Goal: Task Accomplishment & Management: Manage account settings

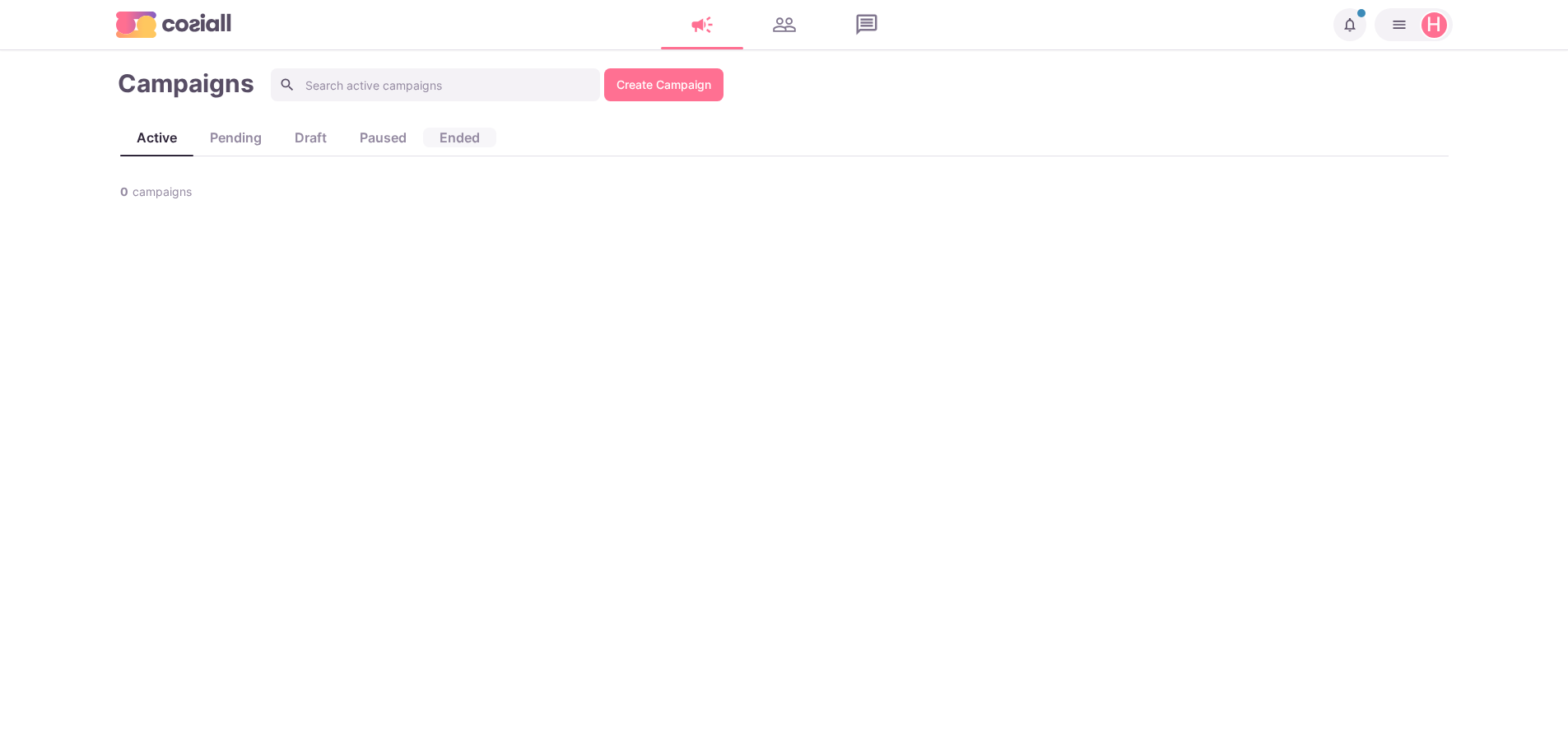
click at [455, 135] on div "ended" at bounding box center [459, 137] width 73 height 20
click at [1349, 37] on button "Notifications" at bounding box center [1349, 25] width 33 height 33
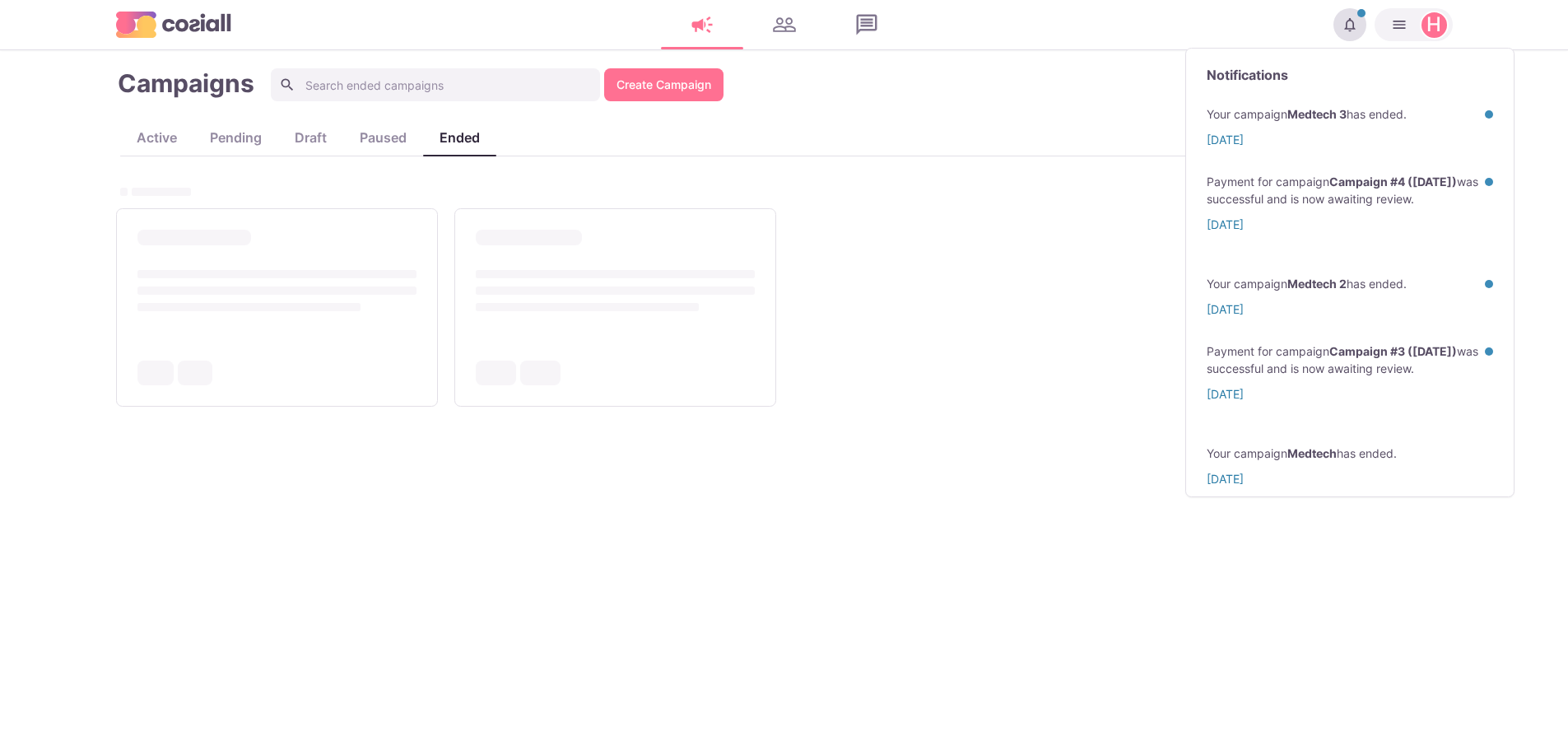
click at [1349, 37] on button "Notifications" at bounding box center [1349, 25] width 33 height 33
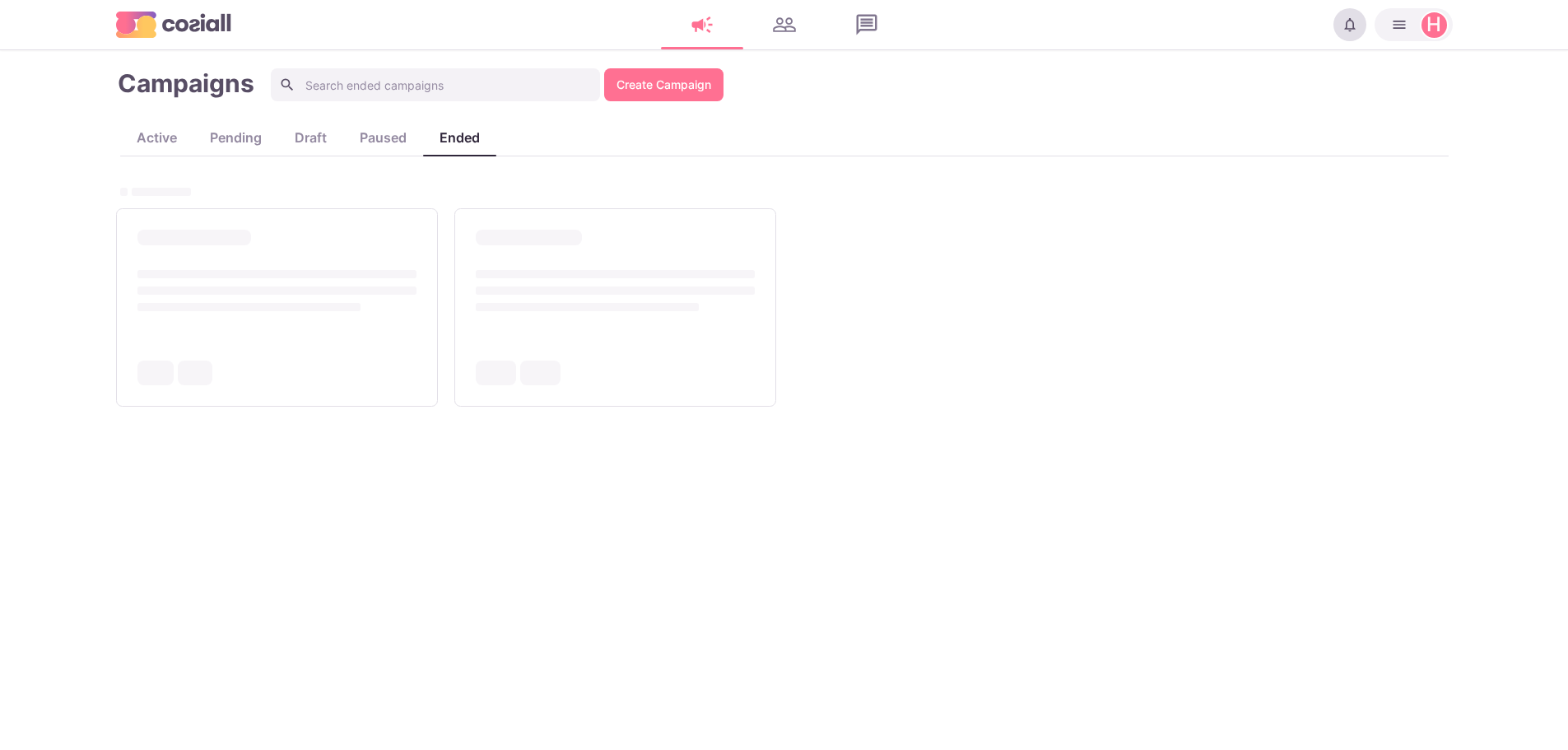
click at [1345, 28] on icon "Notifications" at bounding box center [1349, 24] width 11 height 13
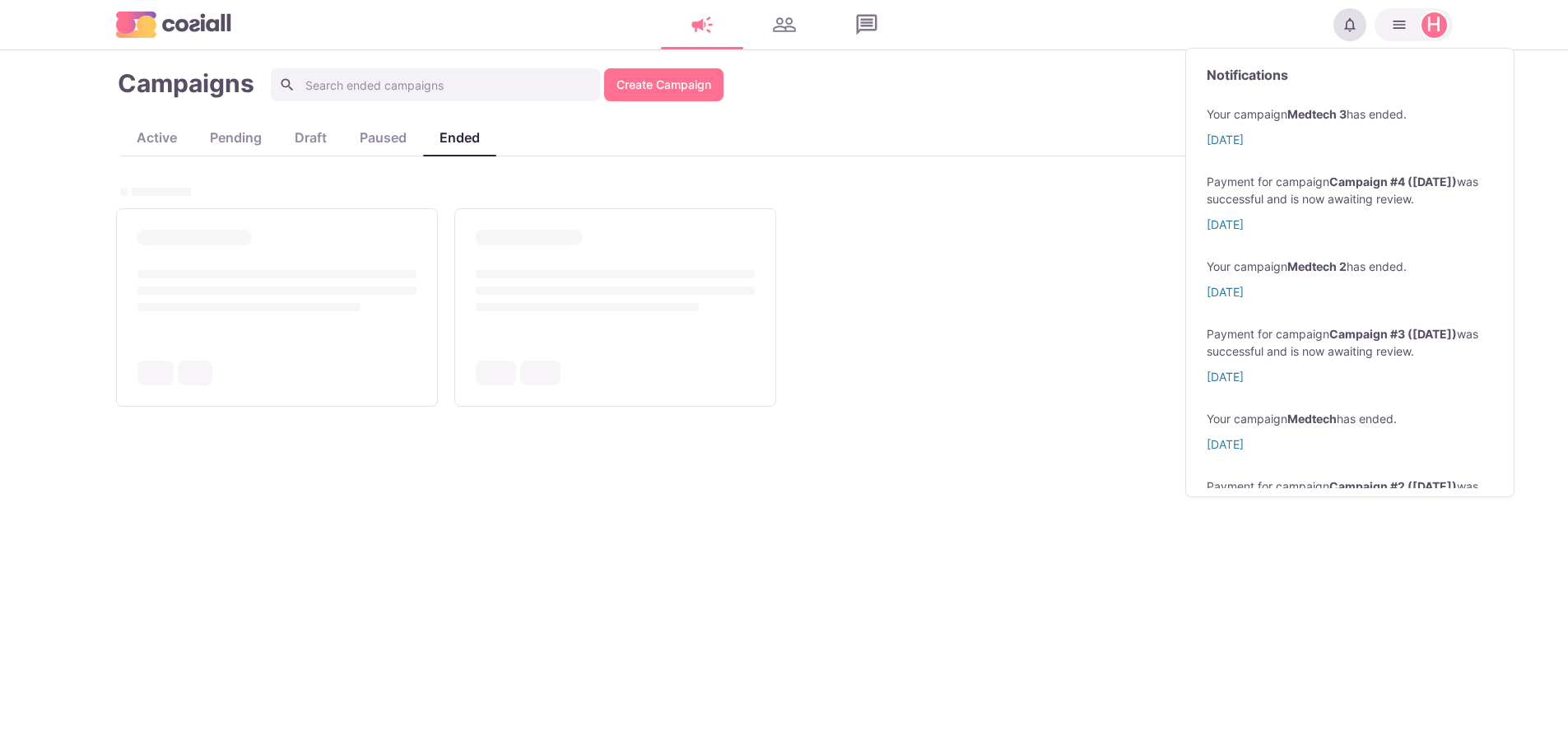
click at [1345, 28] on icon "Notifications" at bounding box center [1349, 24] width 11 height 13
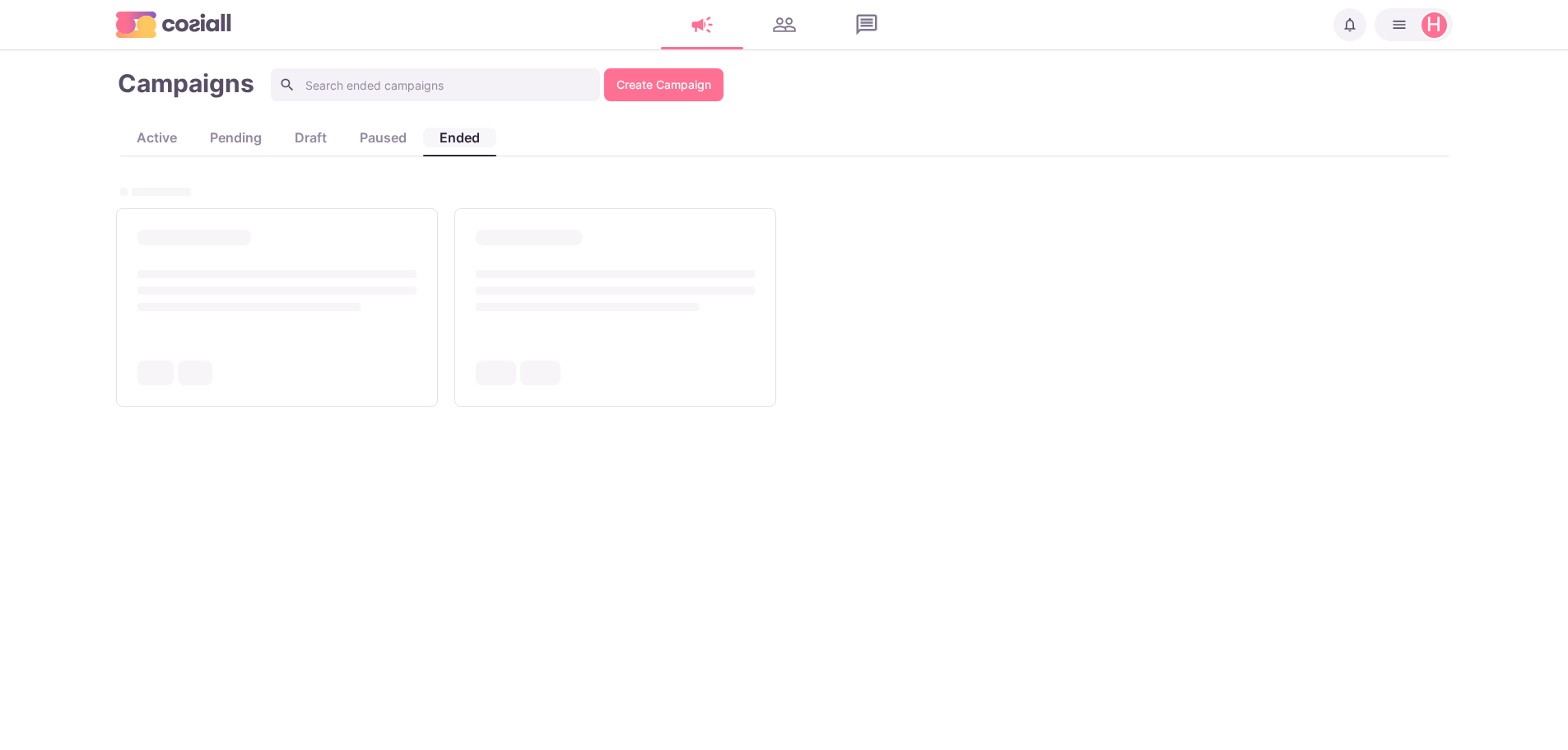
click at [458, 136] on div "ended" at bounding box center [459, 137] width 73 height 20
click at [771, 23] on link at bounding box center [784, 25] width 82 height 33
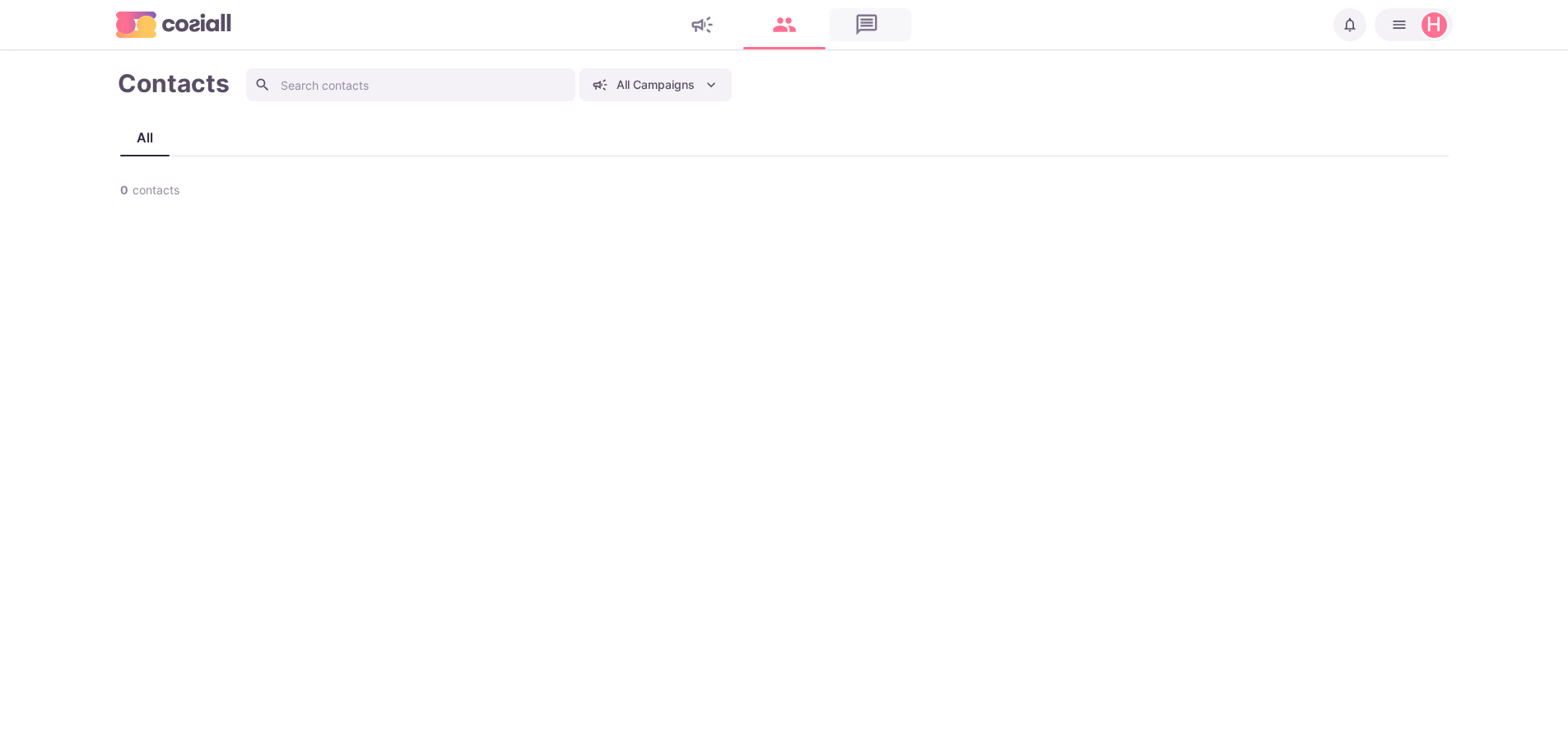
click at [857, 30] on link at bounding box center [867, 25] width 82 height 33
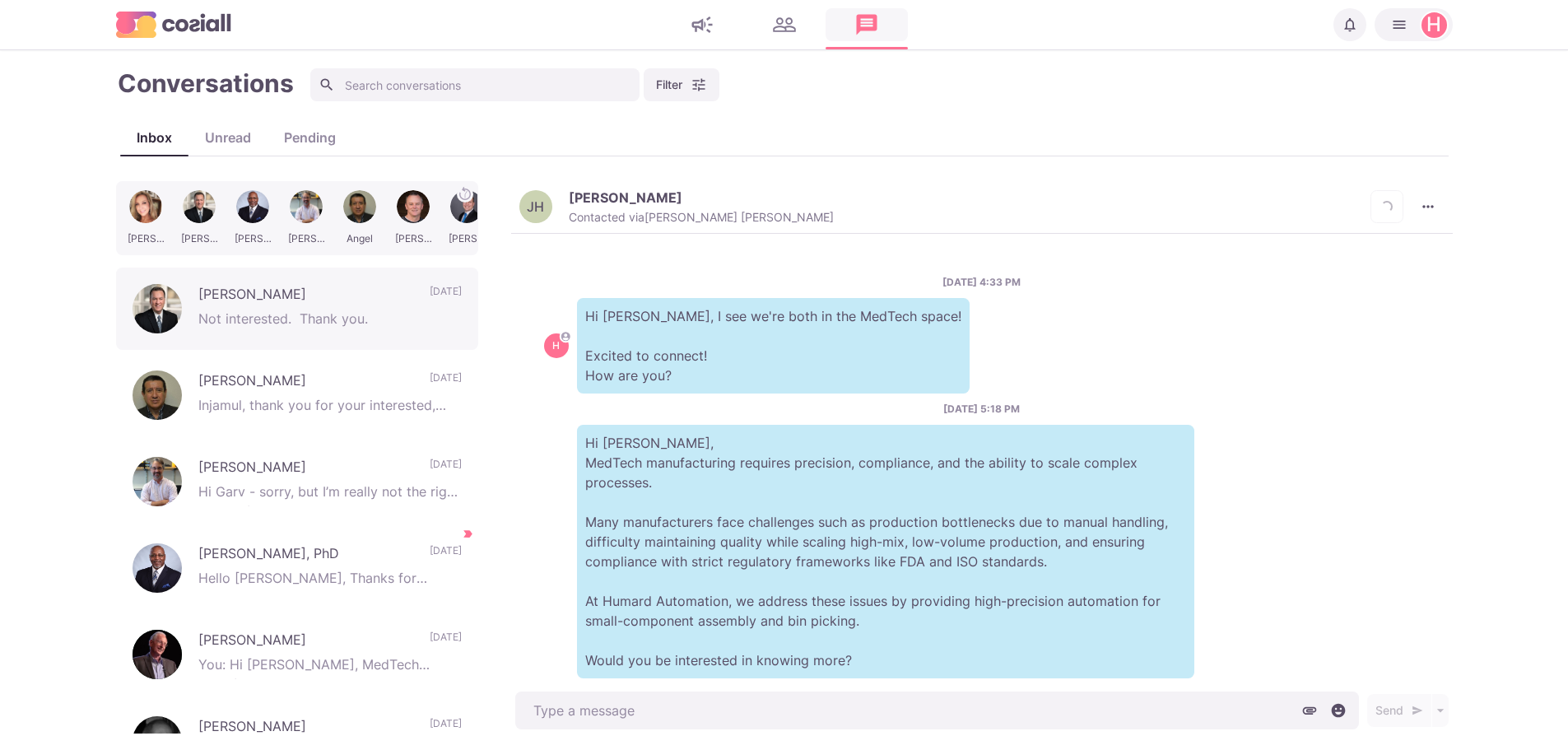
scroll to position [1179, 0]
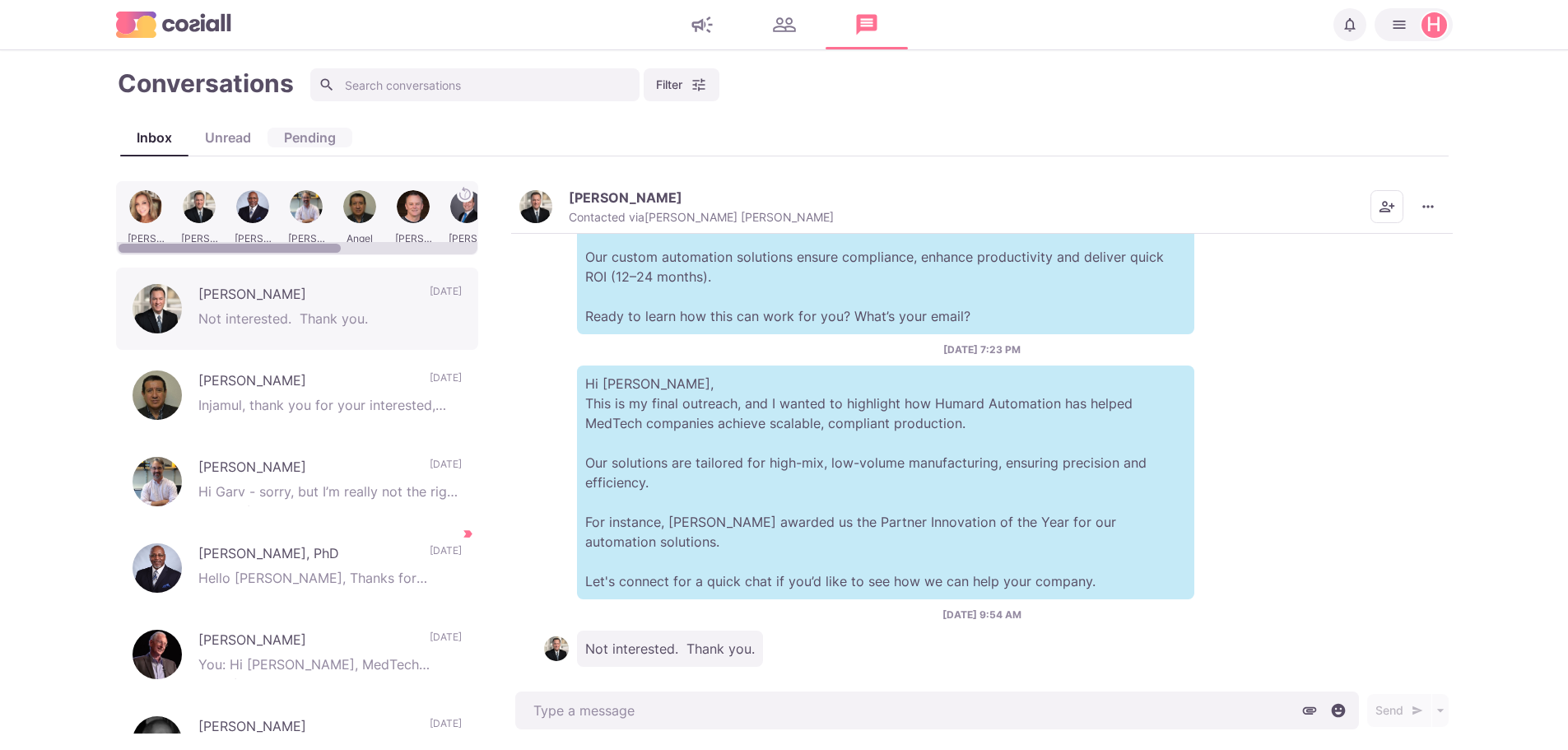
click at [303, 146] on div "Pending" at bounding box center [309, 137] width 85 height 20
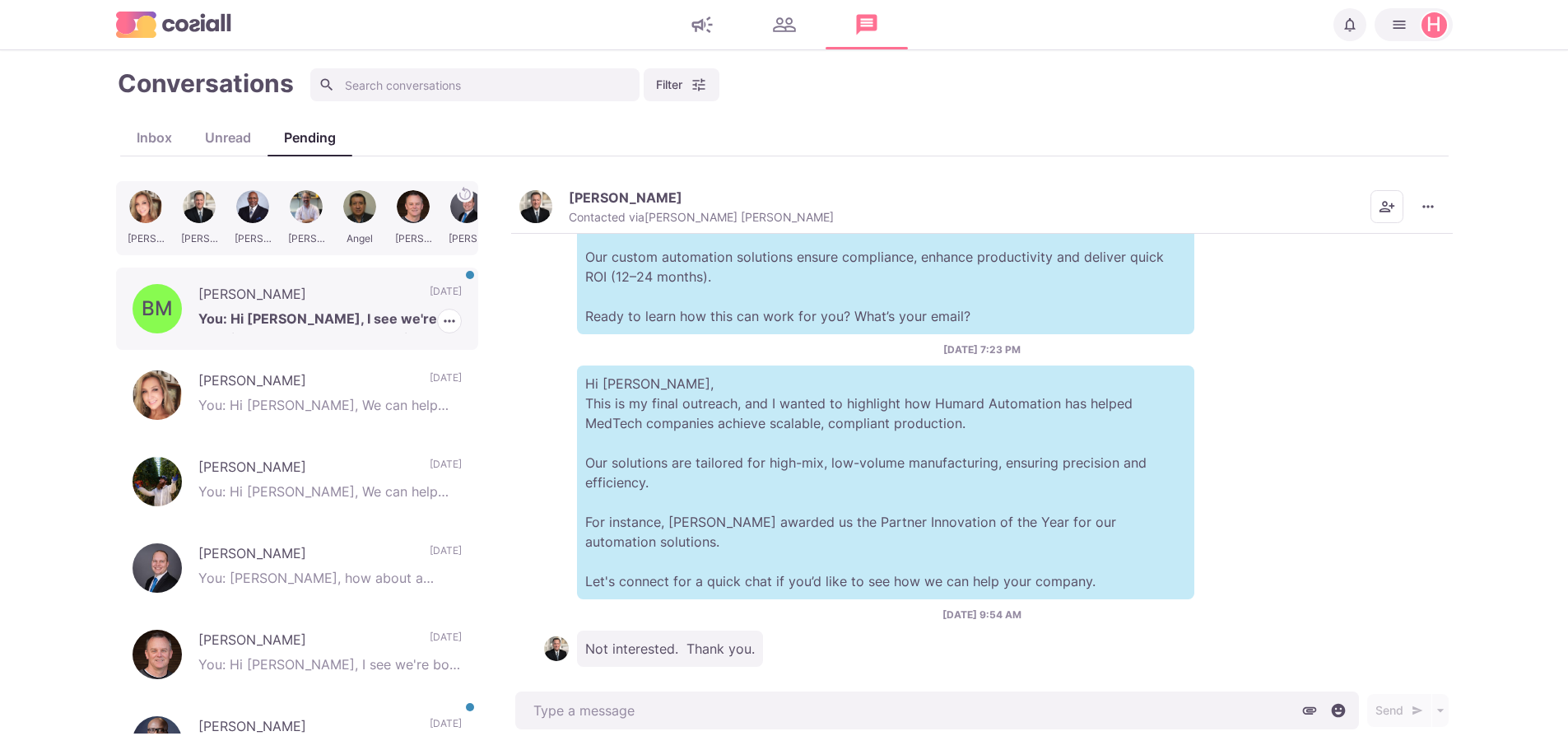
click at [278, 308] on p "[PERSON_NAME]" at bounding box center [306, 296] width 215 height 25
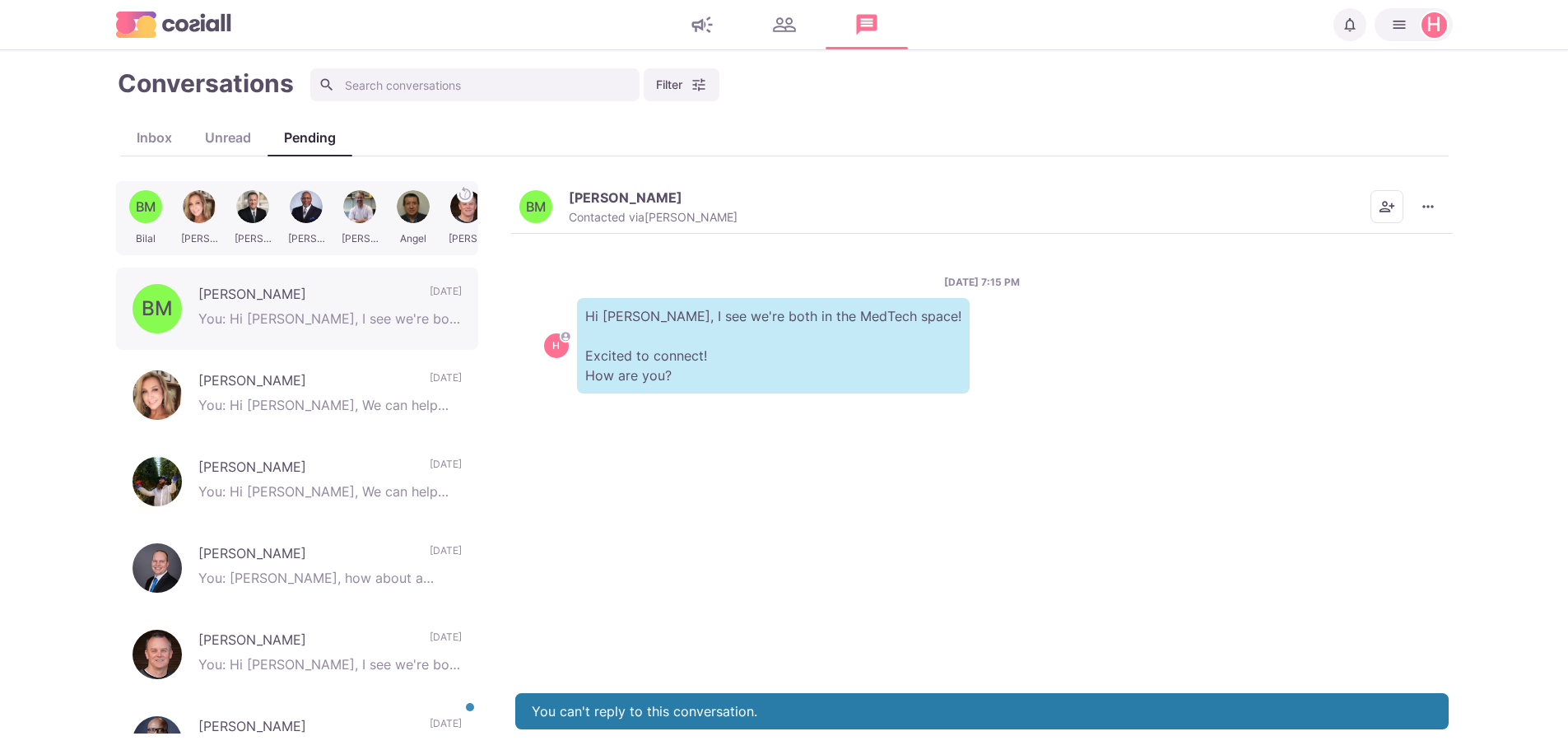
click at [623, 190] on p "[PERSON_NAME]" at bounding box center [625, 197] width 114 height 16
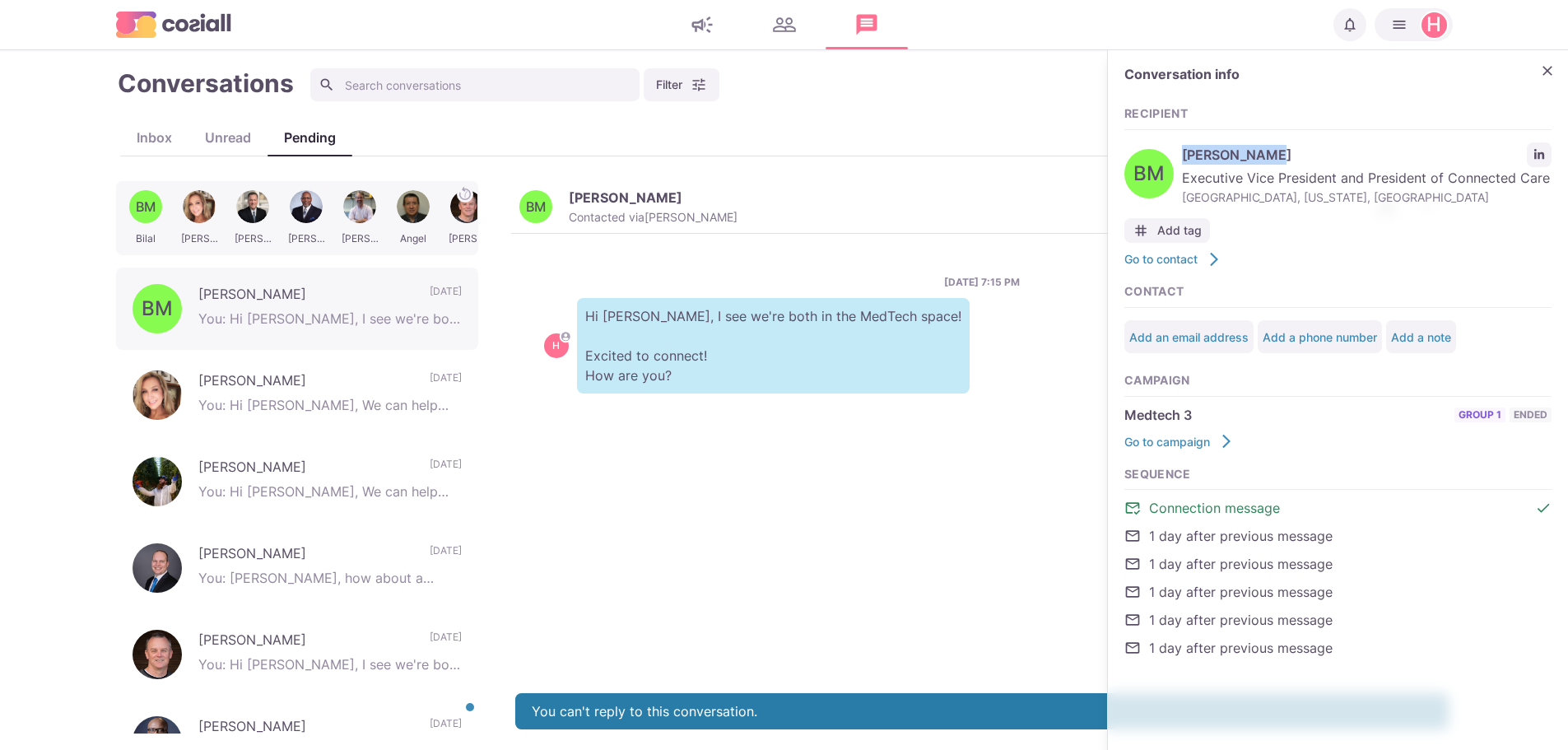
drag, startPoint x: 1276, startPoint y: 159, endPoint x: 1185, endPoint y: 165, distance: 91.2
click at [1185, 165] on div "[PERSON_NAME] Executive Vice President and President of Connected Care [GEOGRAP…" at bounding box center [1338, 174] width 427 height 72
click at [1182, 142] on div "[PERSON_NAME] Executive Vice President and President of Connected Care [GEOGRAP…" at bounding box center [1338, 174] width 427 height 72
click at [1243, 154] on span "[PERSON_NAME]" at bounding box center [1350, 155] width 336 height 20
drag, startPoint x: 1243, startPoint y: 154, endPoint x: 1185, endPoint y: 154, distance: 58.0
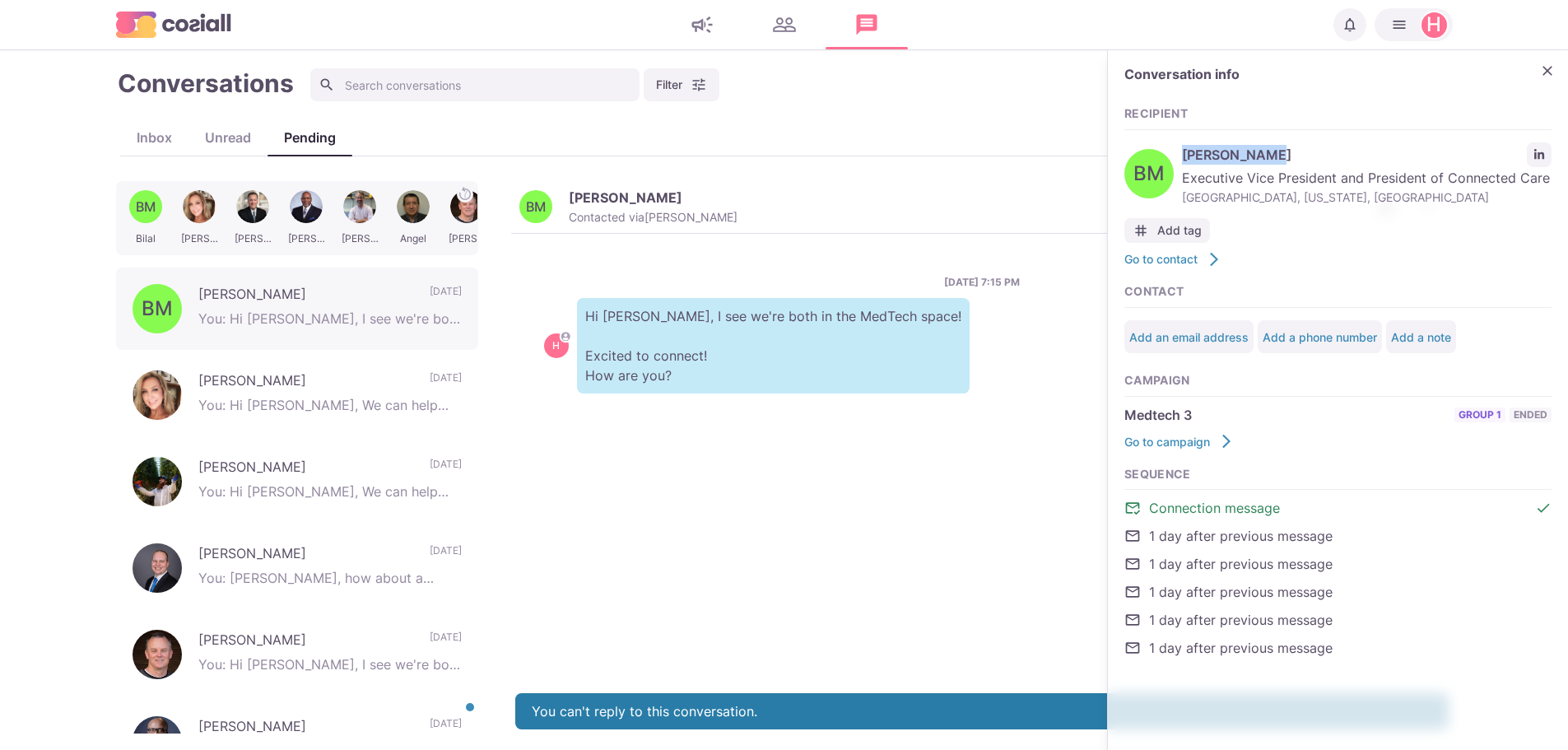
click at [1185, 154] on span "[PERSON_NAME]" at bounding box center [1350, 155] width 336 height 20
copy span "[PERSON_NAME]"
click at [200, 422] on div "[PERSON_NAME] You: Hi [PERSON_NAME], We can help you scale production rapidly, …" at bounding box center [297, 395] width 362 height 82
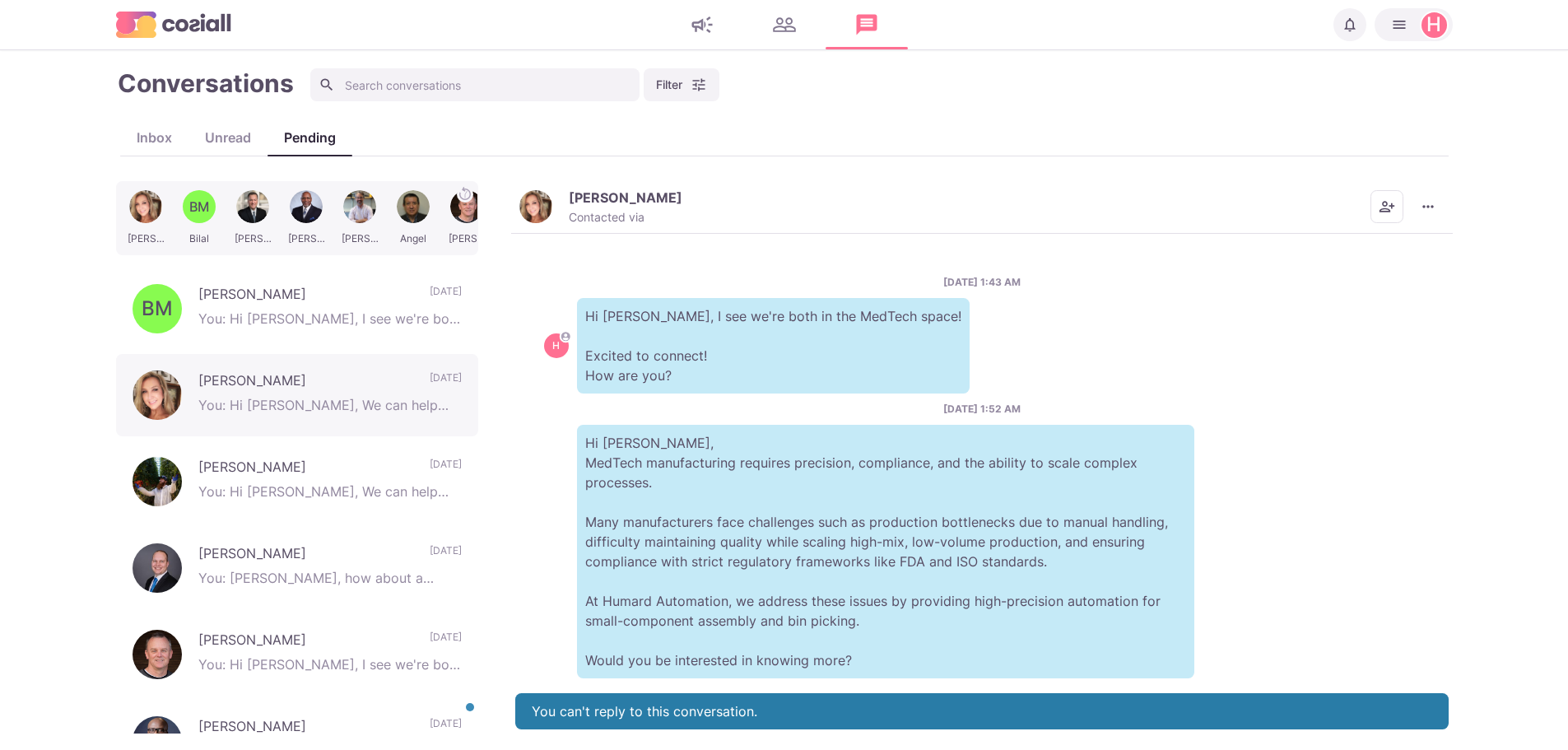
click at [594, 204] on p "[PERSON_NAME]" at bounding box center [625, 197] width 114 height 16
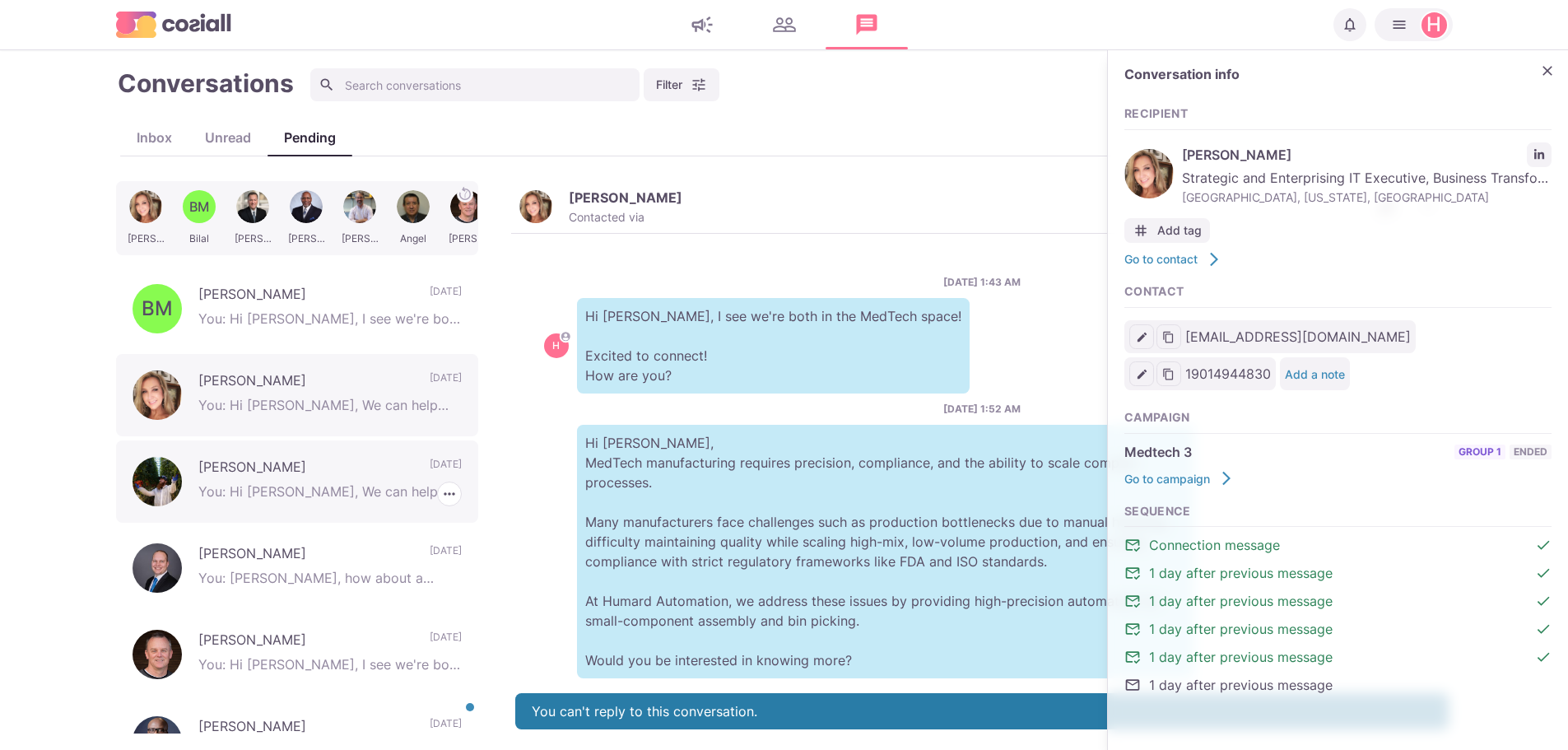
click at [212, 482] on p "You: Hi [PERSON_NAME], We can help you scale production rapidly, we’ve helped c…" at bounding box center [330, 494] width 263 height 25
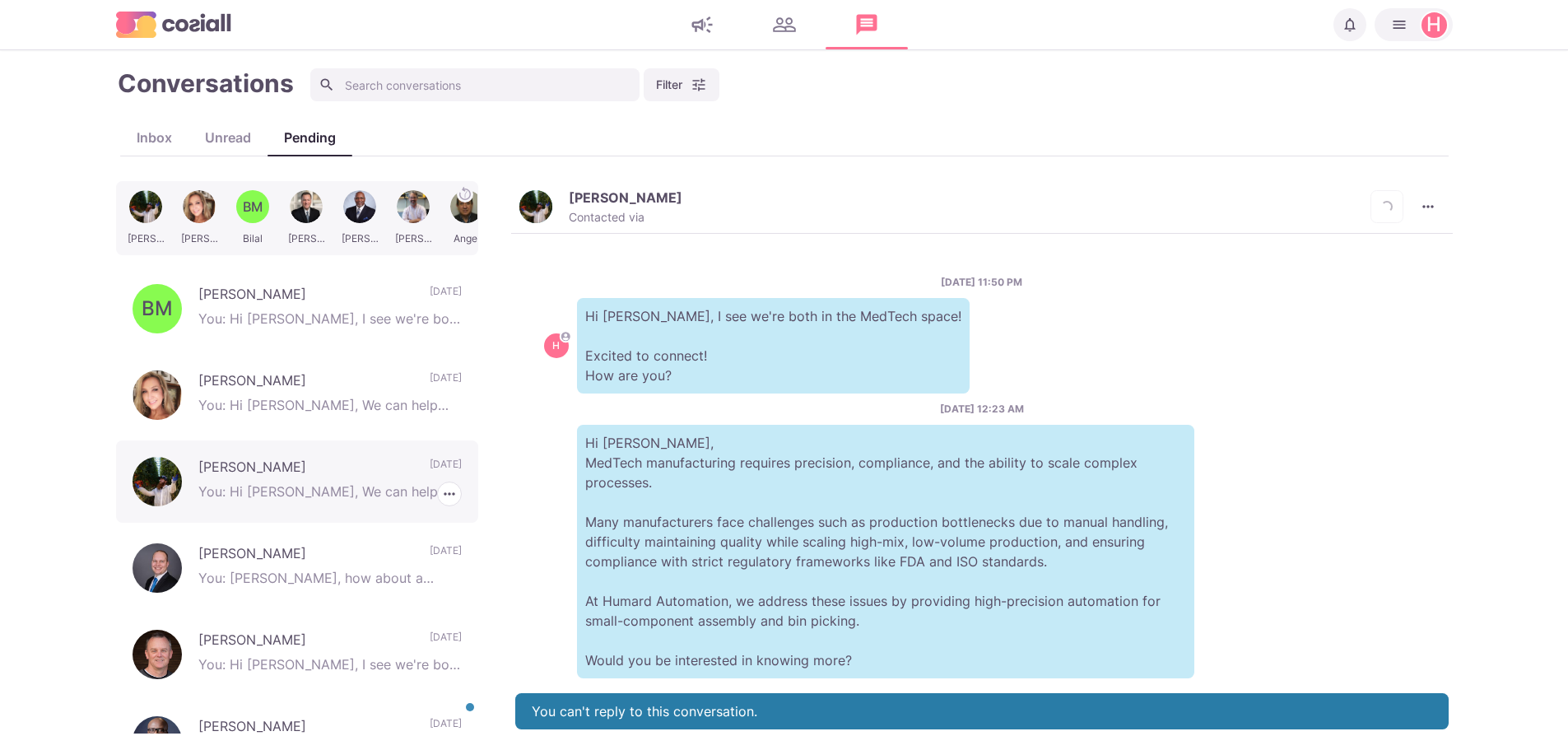
scroll to position [864, 0]
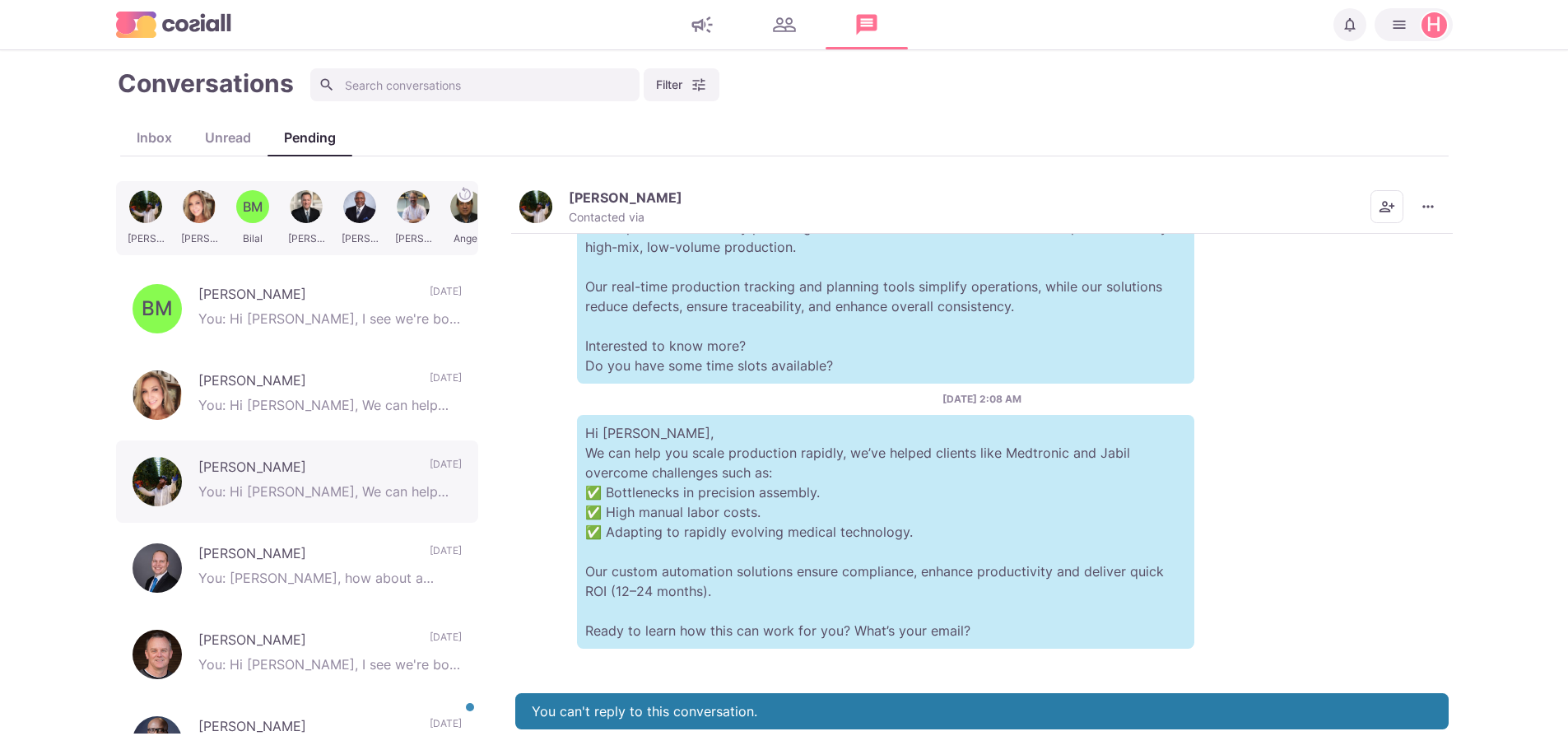
click at [601, 196] on p "[PERSON_NAME]" at bounding box center [625, 197] width 114 height 16
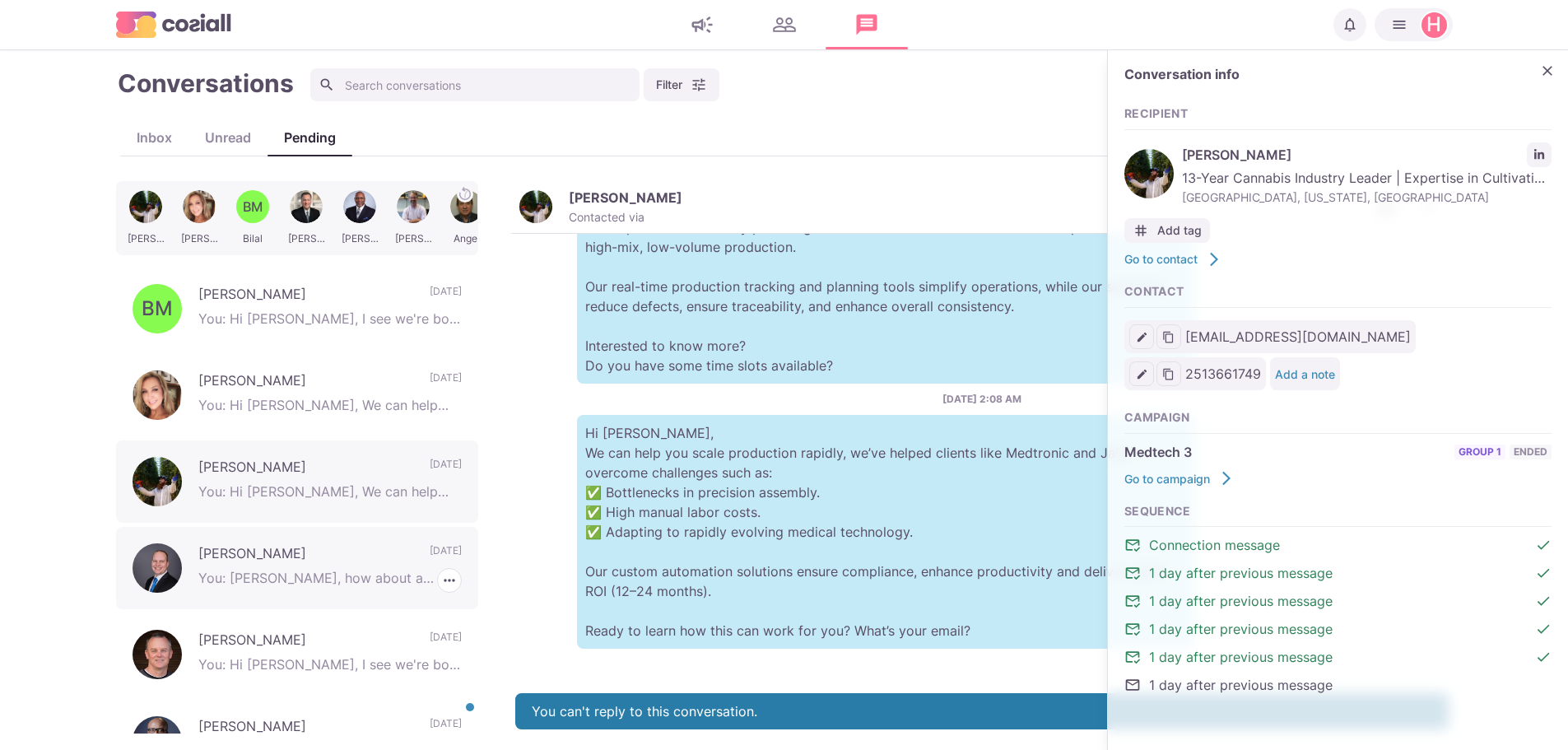
click at [214, 555] on p "[PERSON_NAME]" at bounding box center [306, 555] width 215 height 25
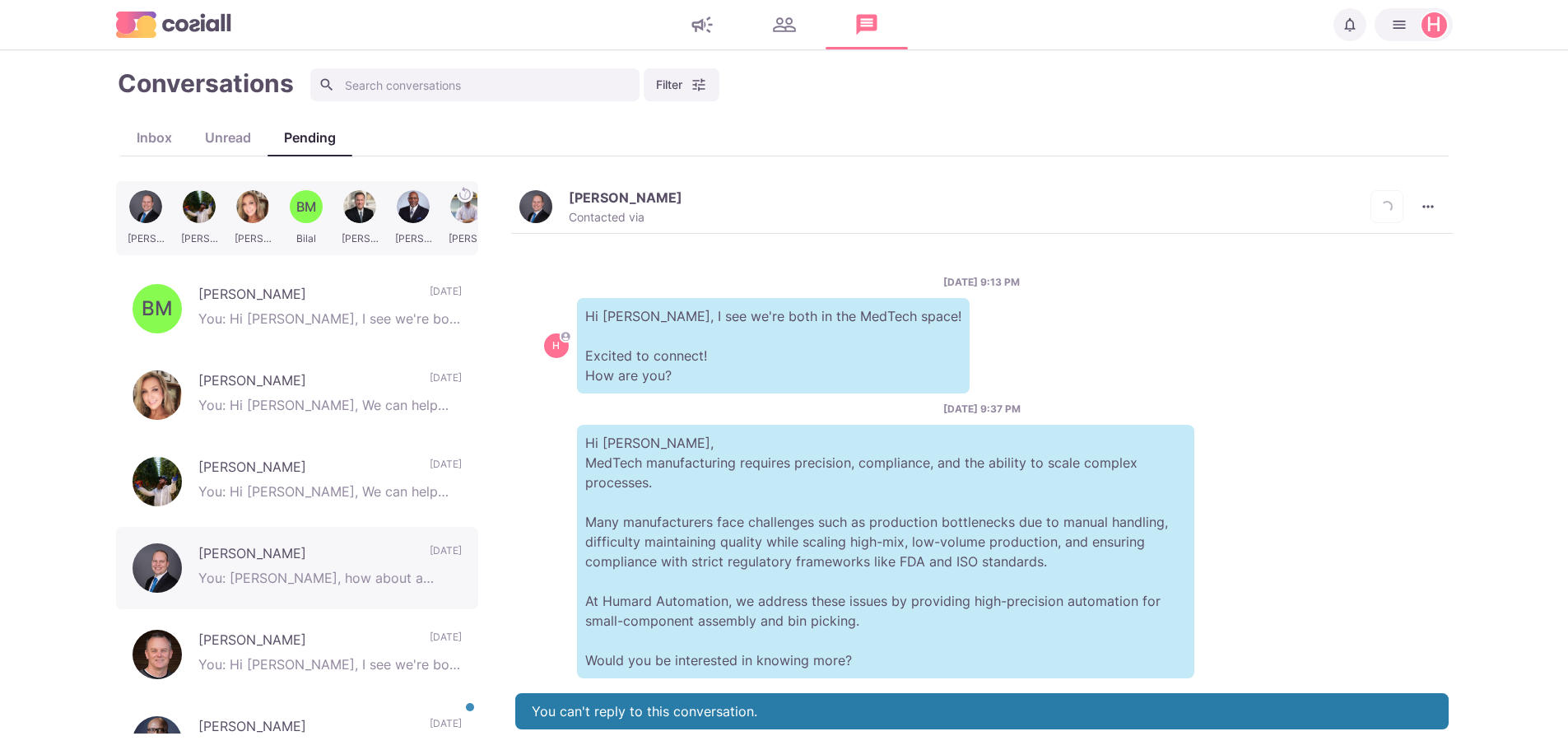
scroll to position [314, 0]
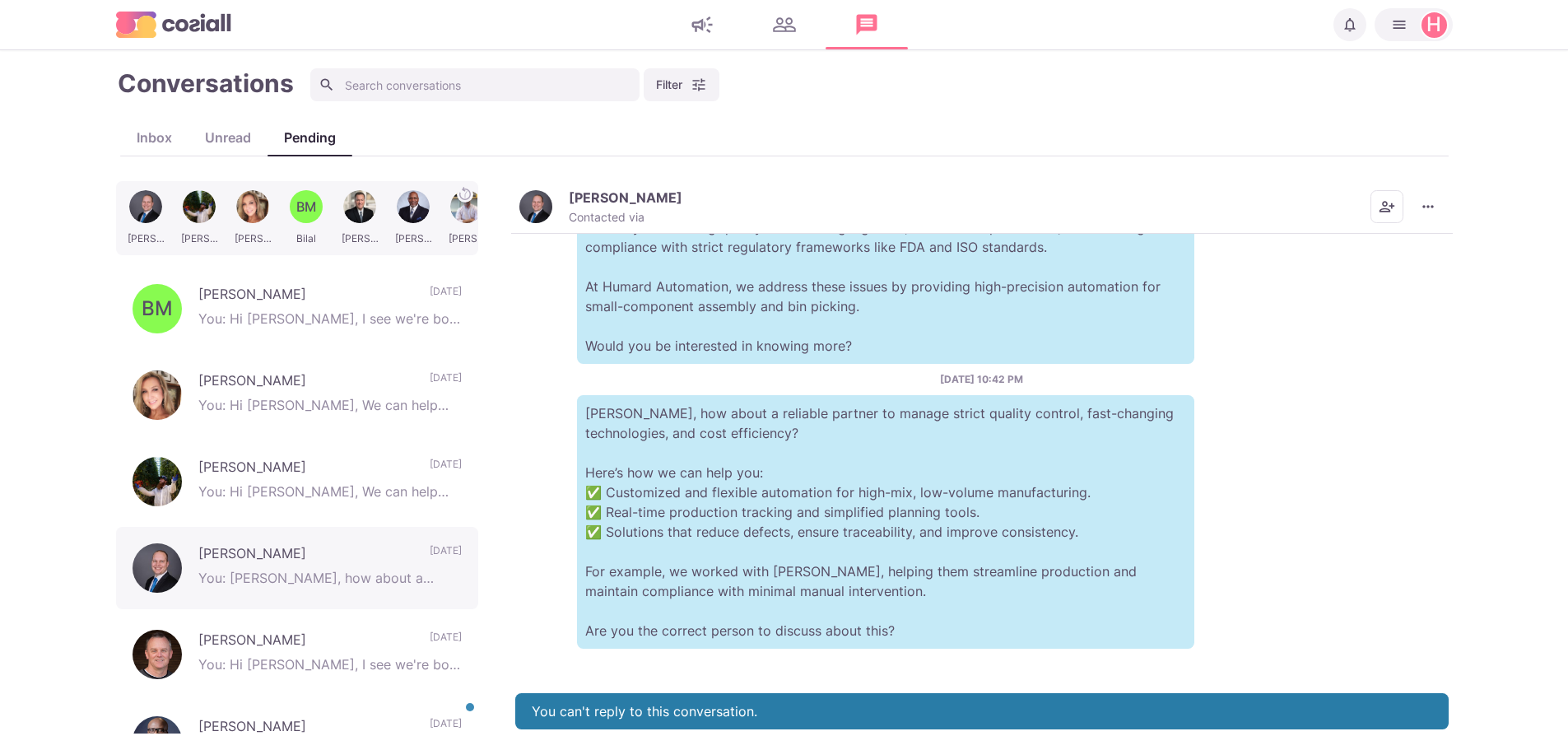
click at [625, 190] on p "[PERSON_NAME]" at bounding box center [625, 197] width 114 height 16
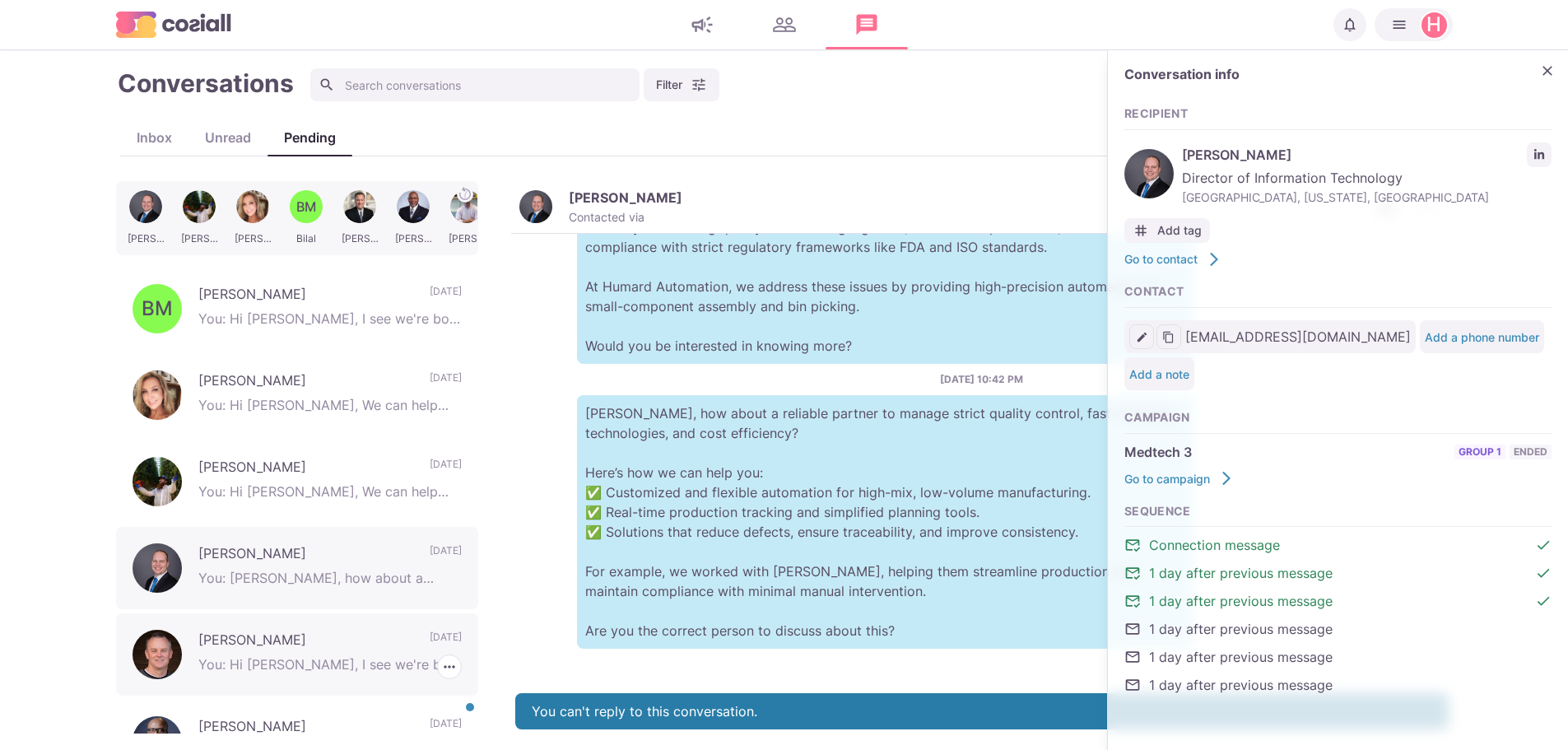
click at [225, 646] on p "[PERSON_NAME]" at bounding box center [306, 642] width 215 height 25
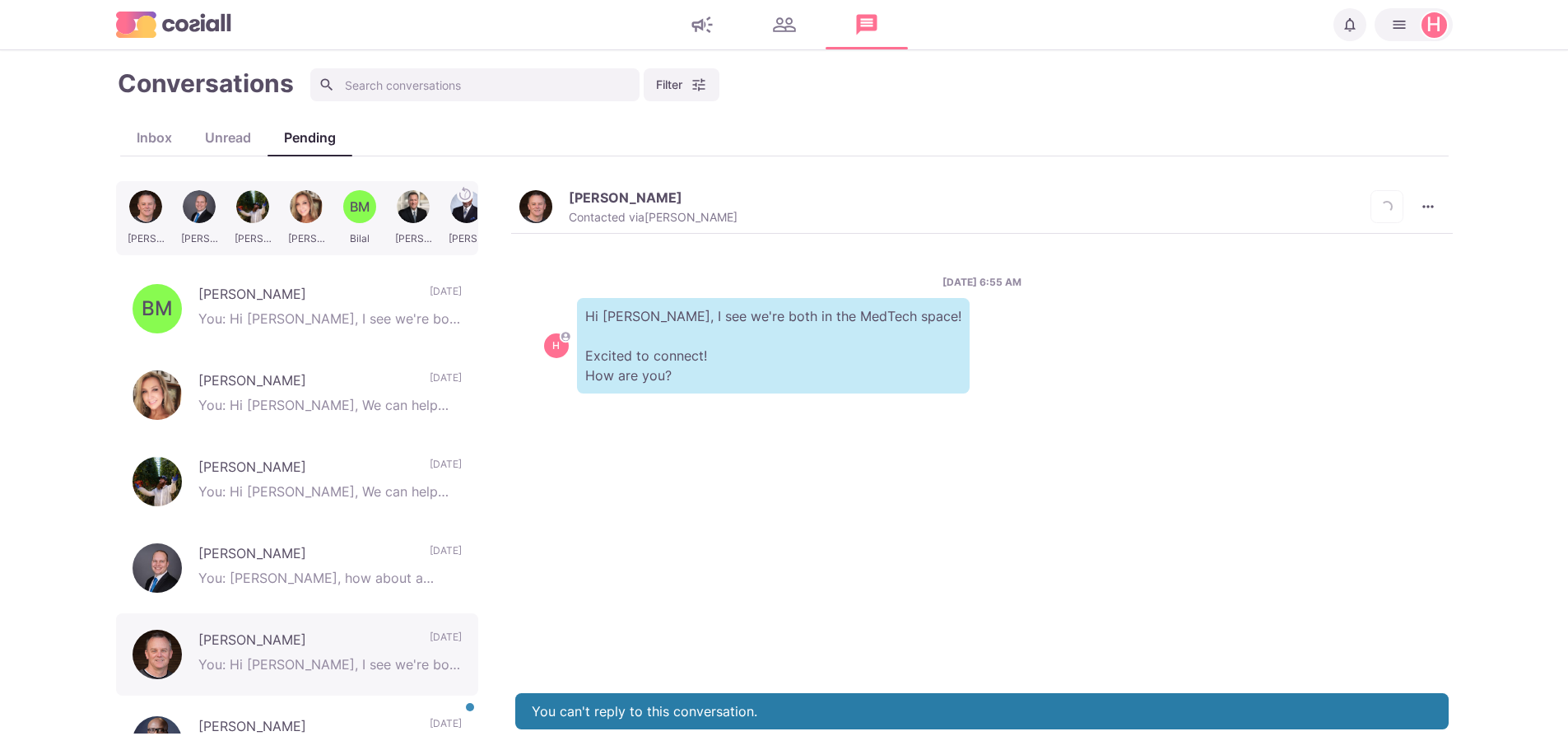
click at [595, 195] on p "[PERSON_NAME]" at bounding box center [625, 197] width 114 height 16
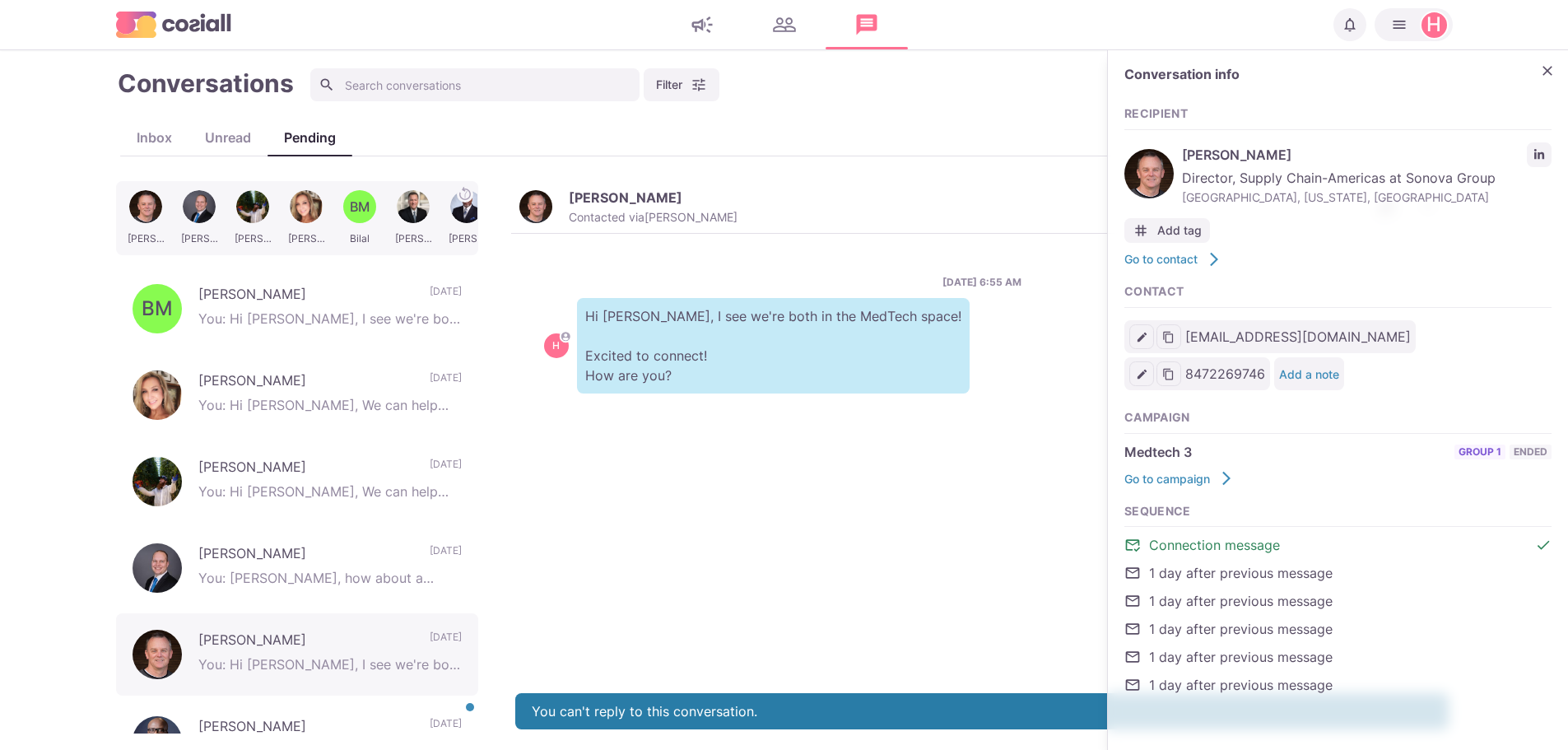
click at [1245, 153] on span "[PERSON_NAME]" at bounding box center [1350, 155] width 336 height 20
drag, startPoint x: 1245, startPoint y: 153, endPoint x: 1199, endPoint y: 153, distance: 46.0
click at [1199, 153] on span "[PERSON_NAME]" at bounding box center [1350, 155] width 336 height 20
copy span "[PERSON_NAME]"
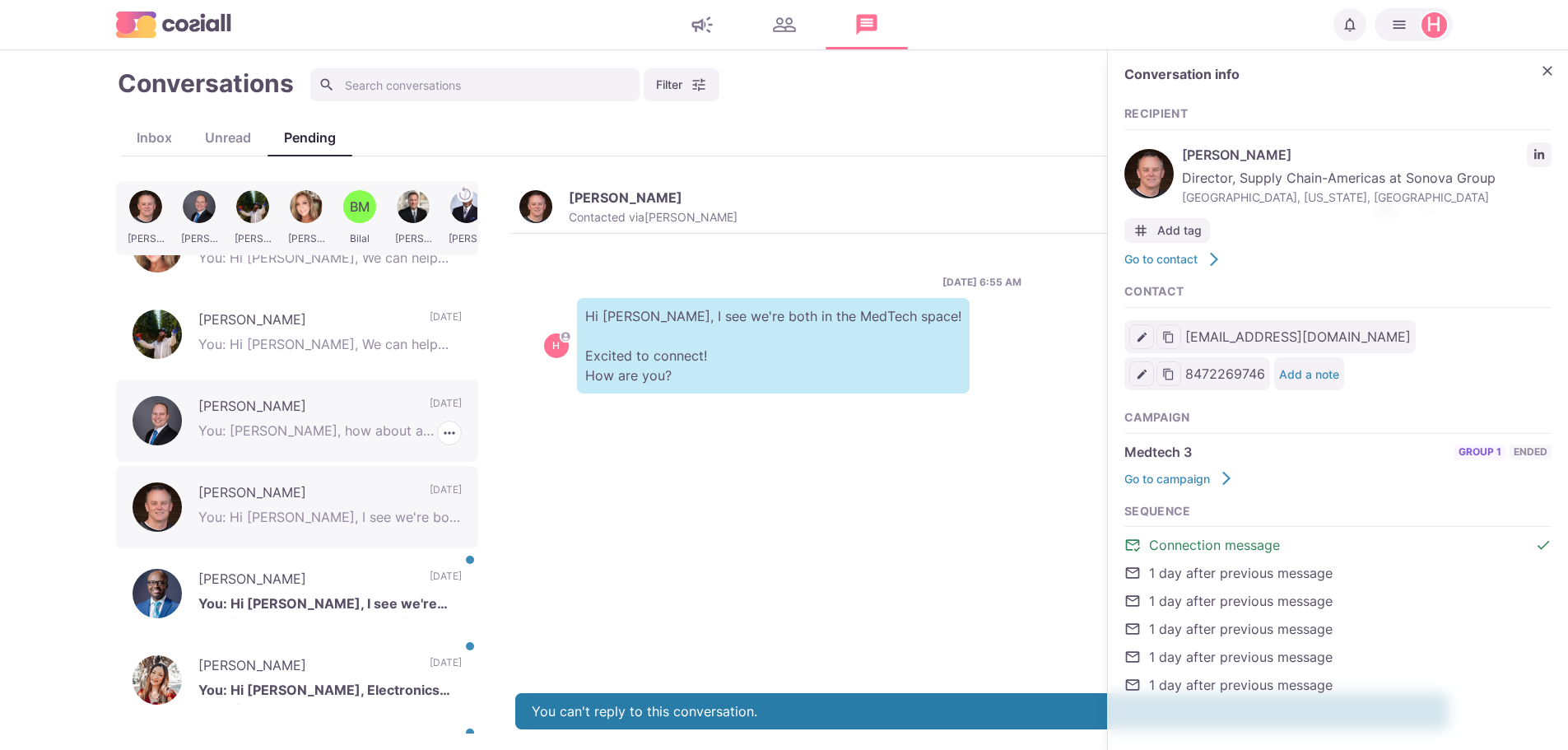
scroll to position [165, 0]
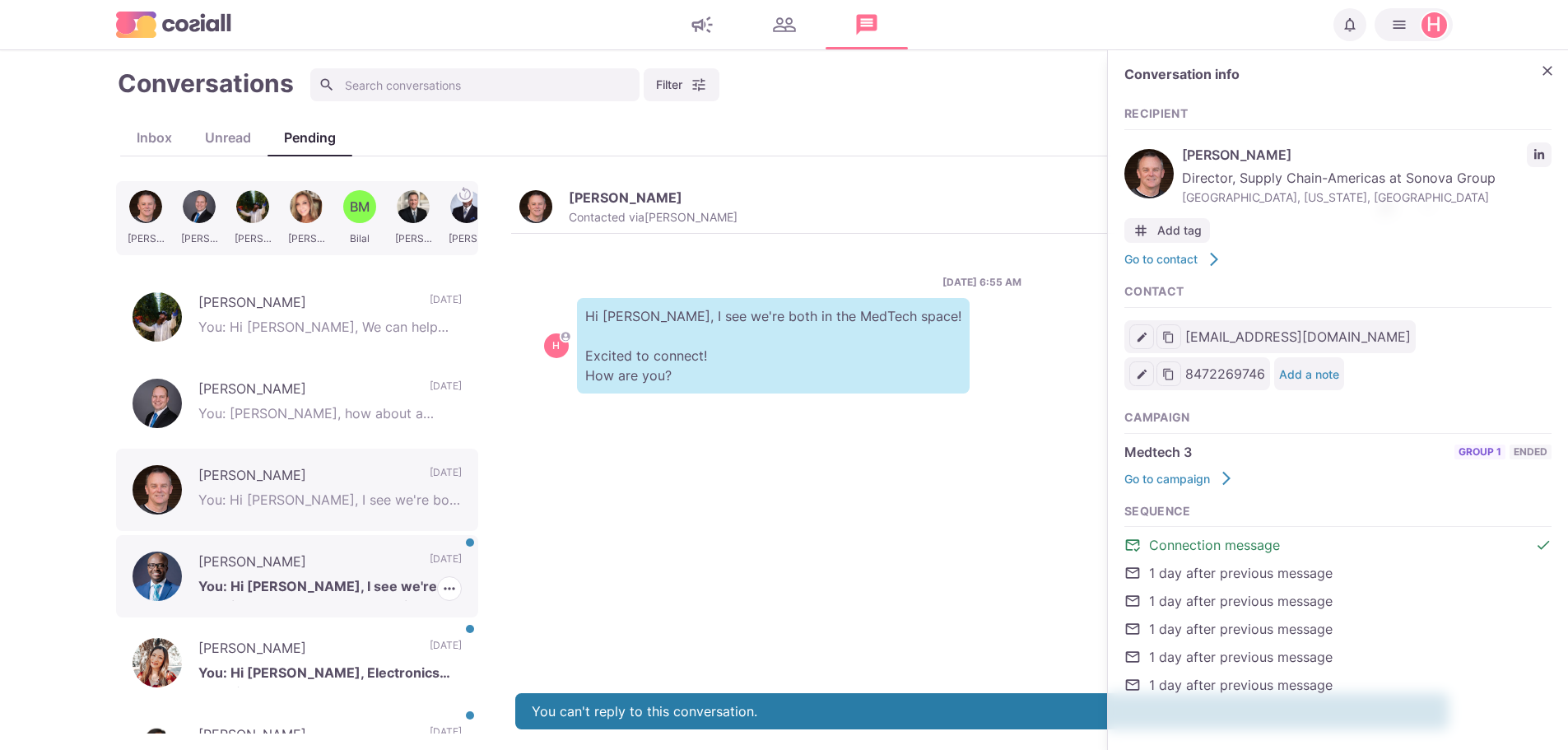
click at [239, 565] on p "[PERSON_NAME]" at bounding box center [306, 564] width 215 height 25
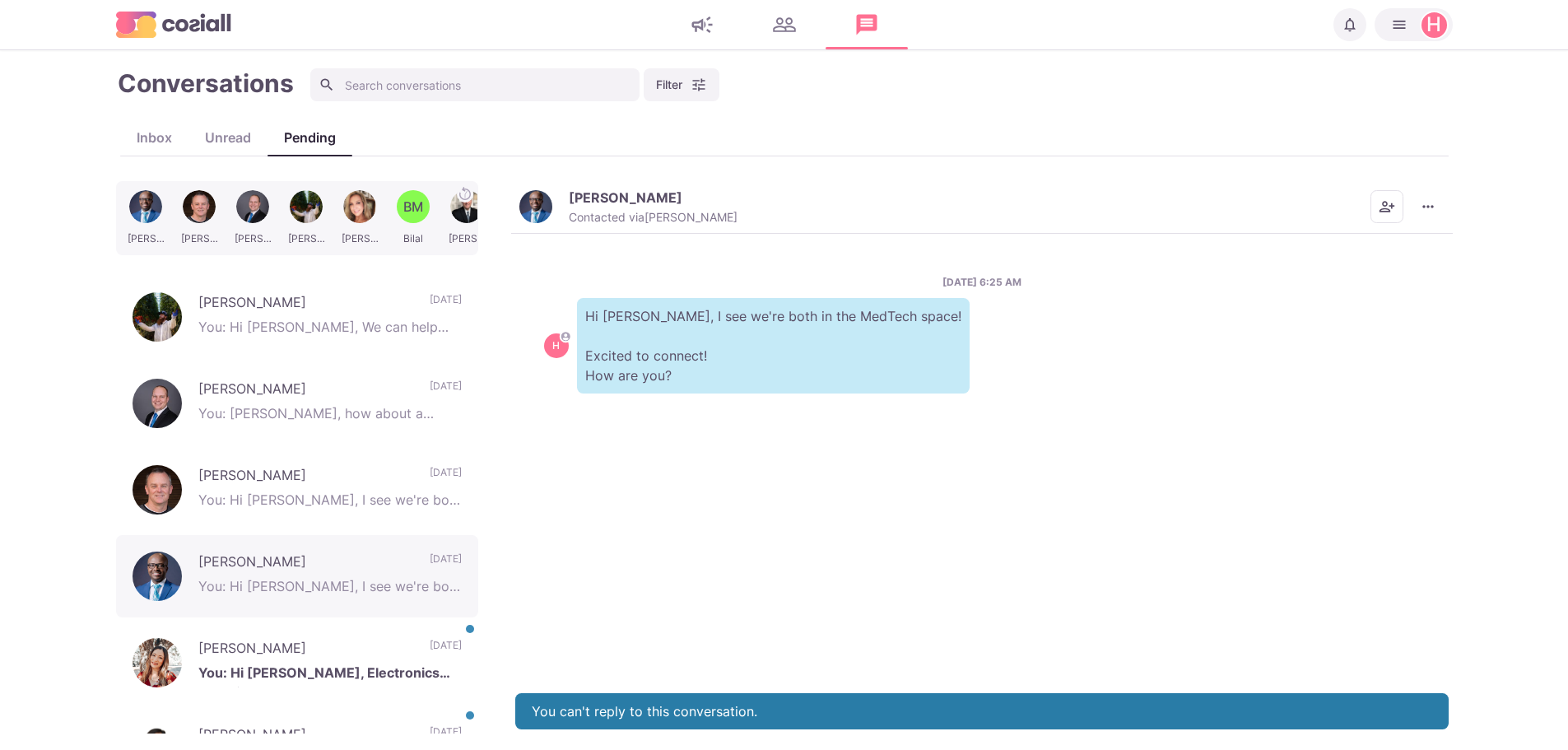
click at [594, 198] on p "[PERSON_NAME]" at bounding box center [625, 197] width 114 height 16
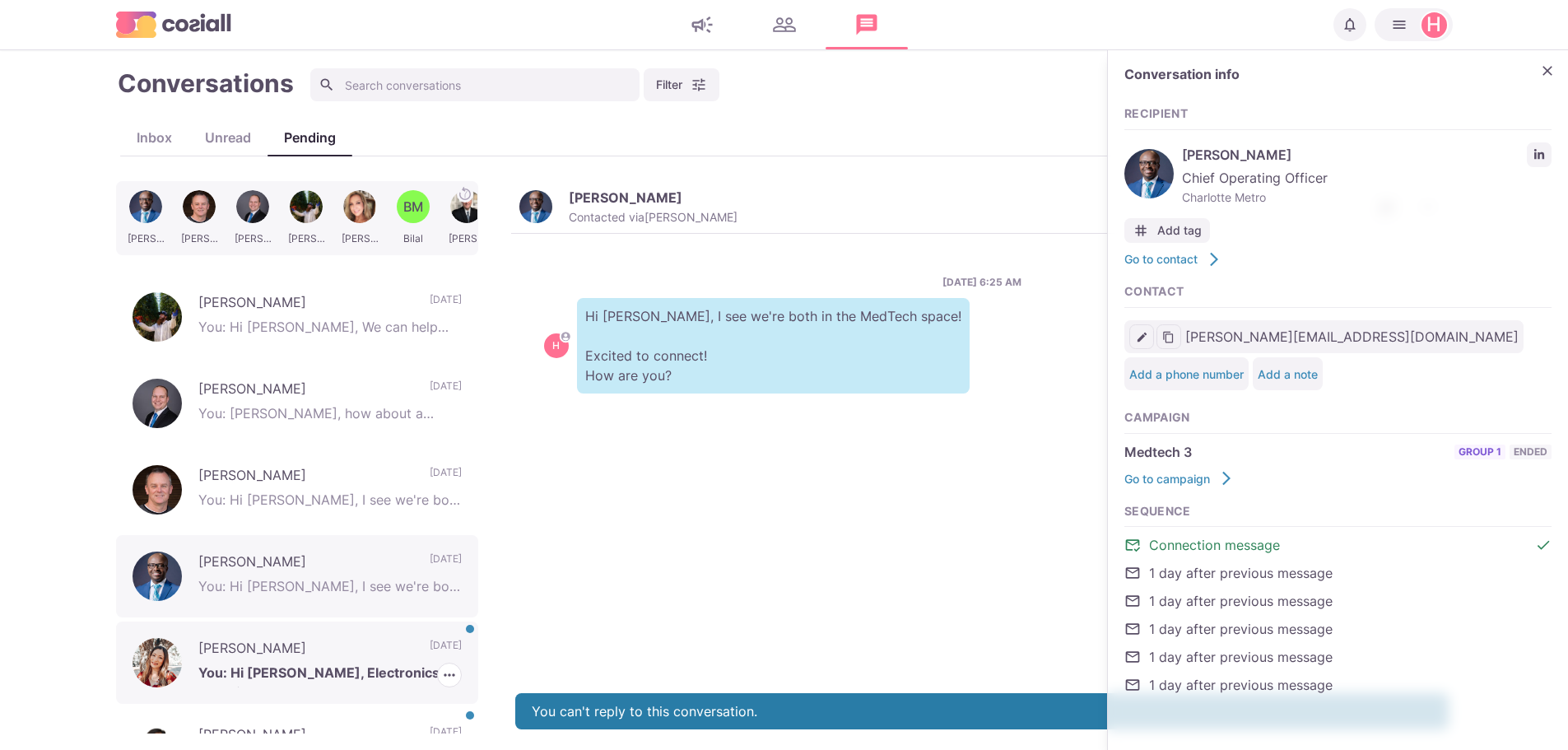
click at [240, 650] on p "[PERSON_NAME]" at bounding box center [306, 650] width 215 height 25
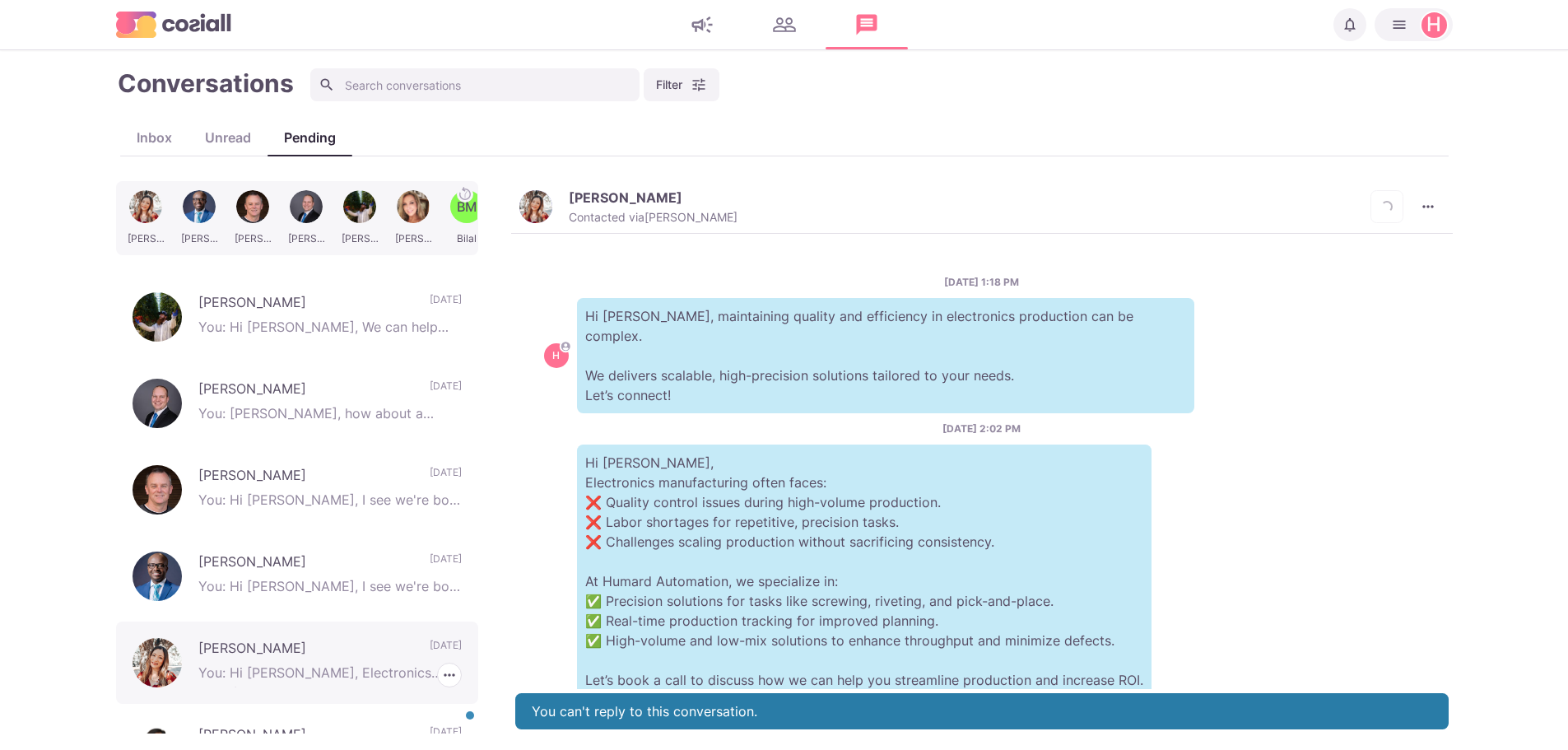
scroll to position [334, 0]
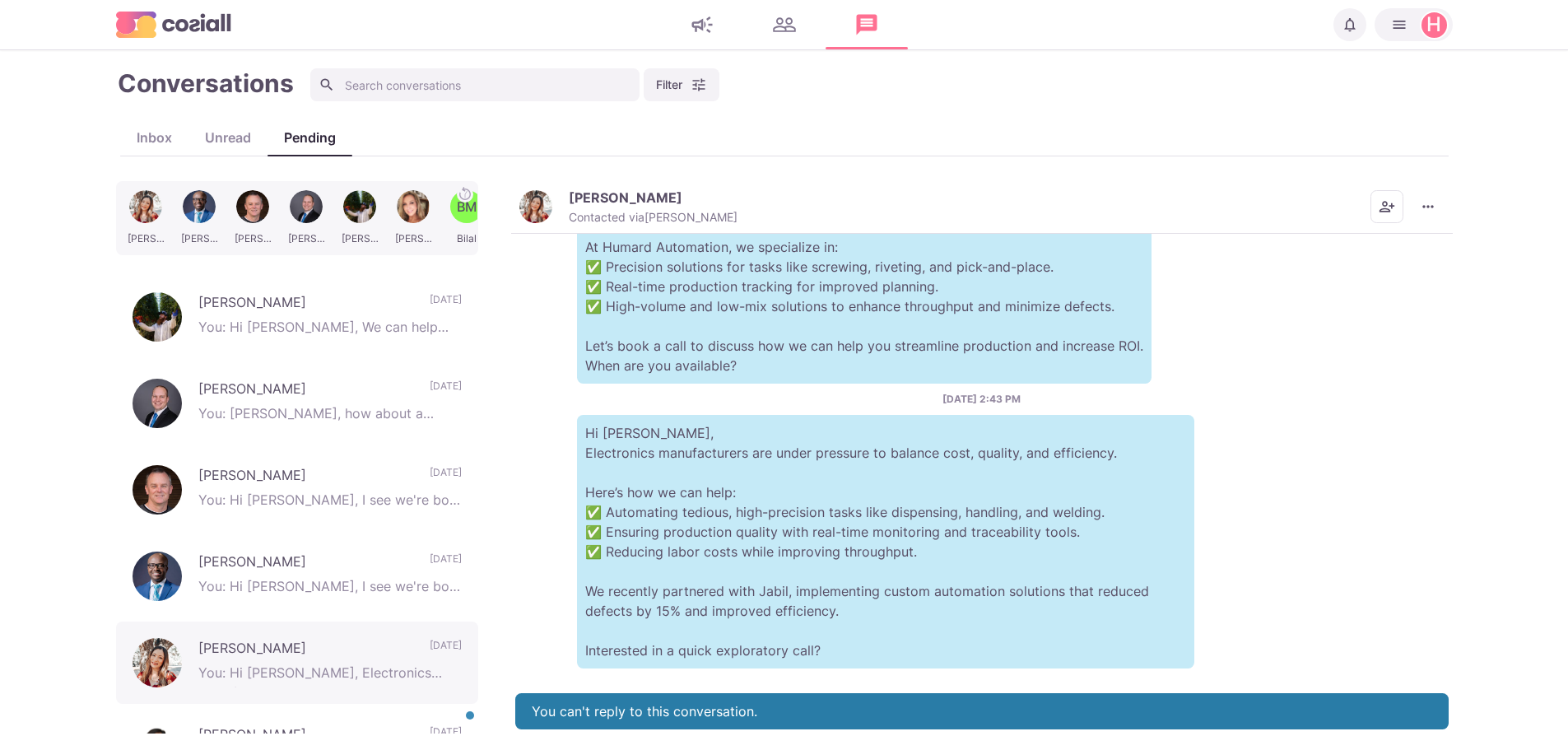
click at [611, 194] on p "[PERSON_NAME]" at bounding box center [625, 197] width 114 height 16
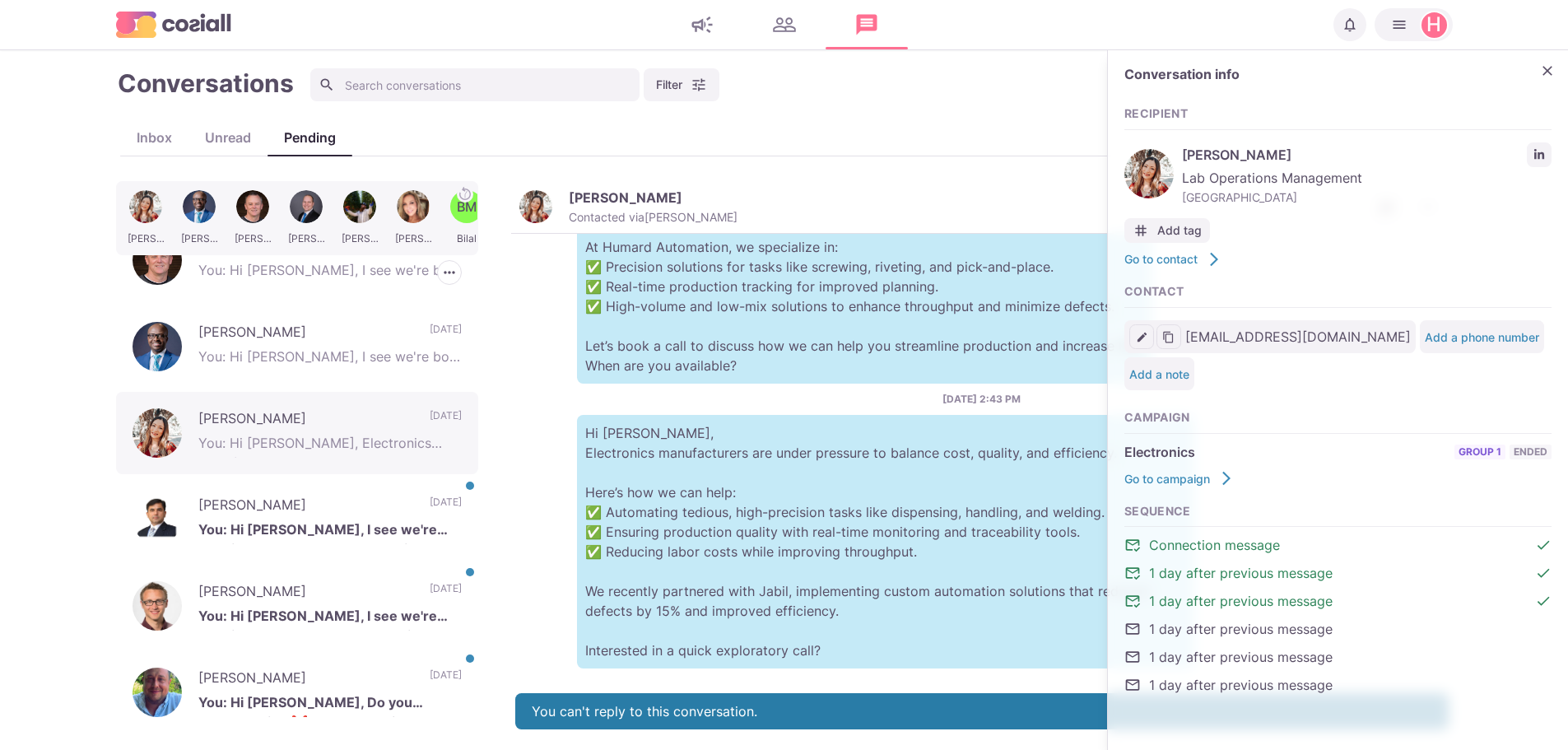
scroll to position [412, 0]
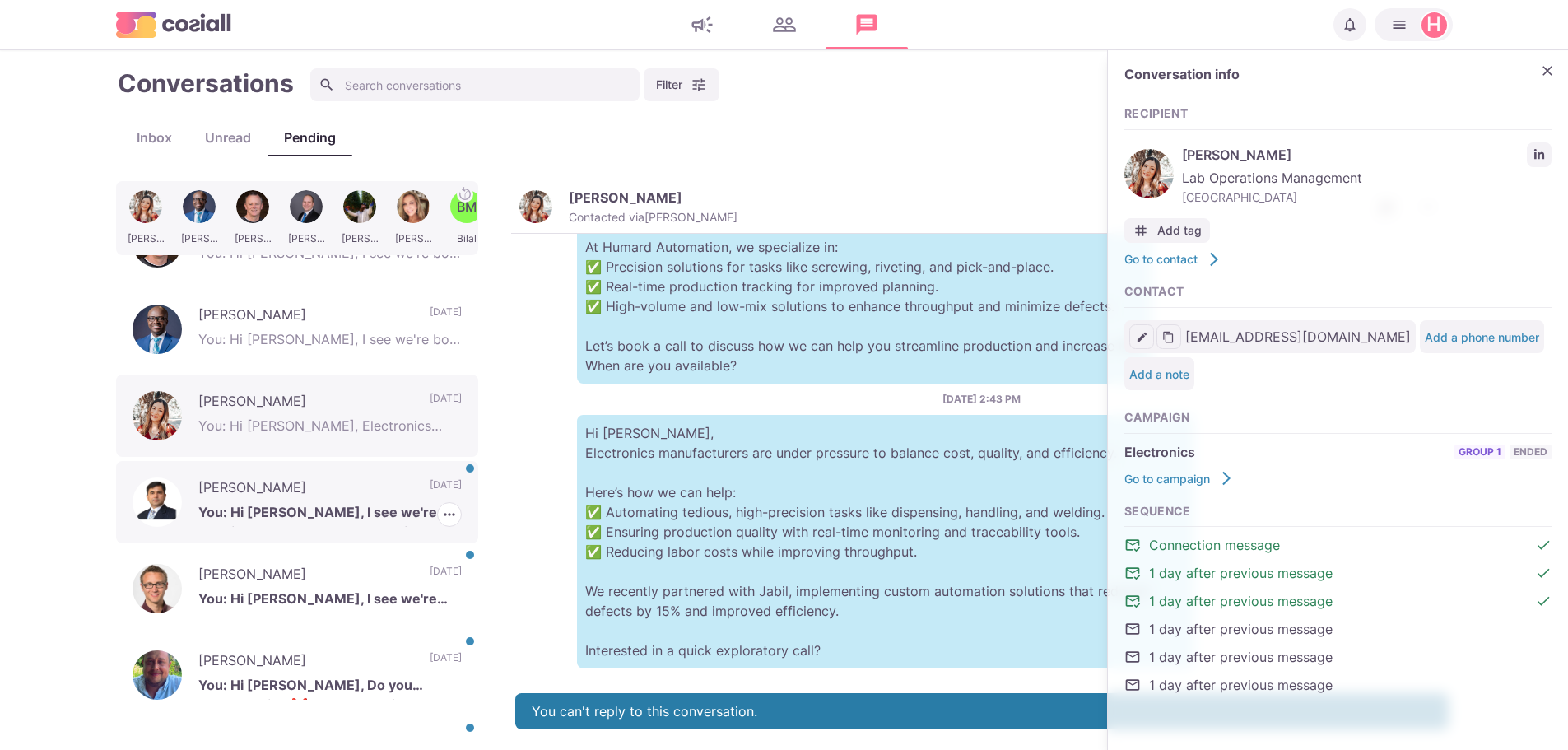
click at [219, 493] on p "[PERSON_NAME]" at bounding box center [306, 489] width 215 height 25
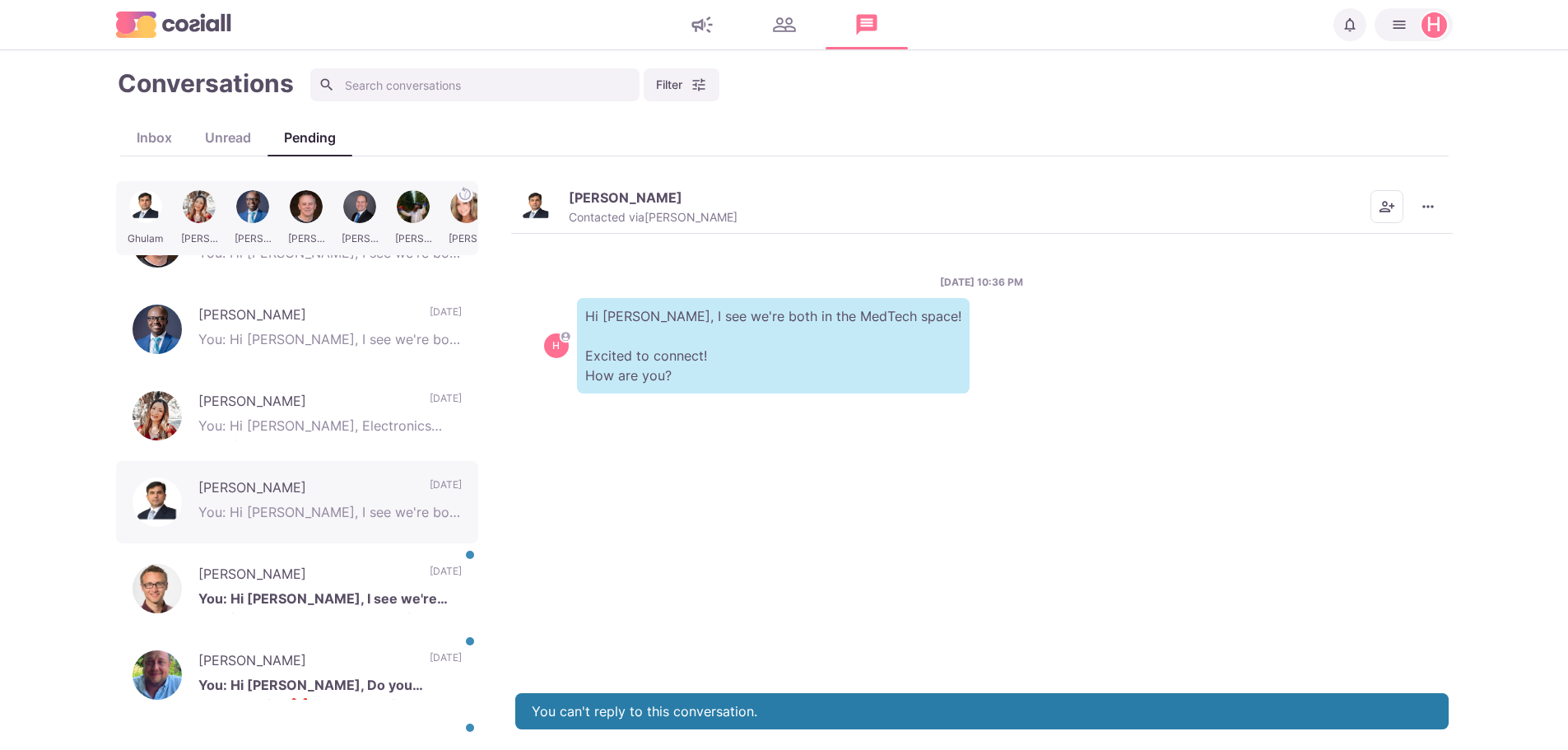
click at [588, 196] on p "[PERSON_NAME]" at bounding box center [625, 197] width 114 height 16
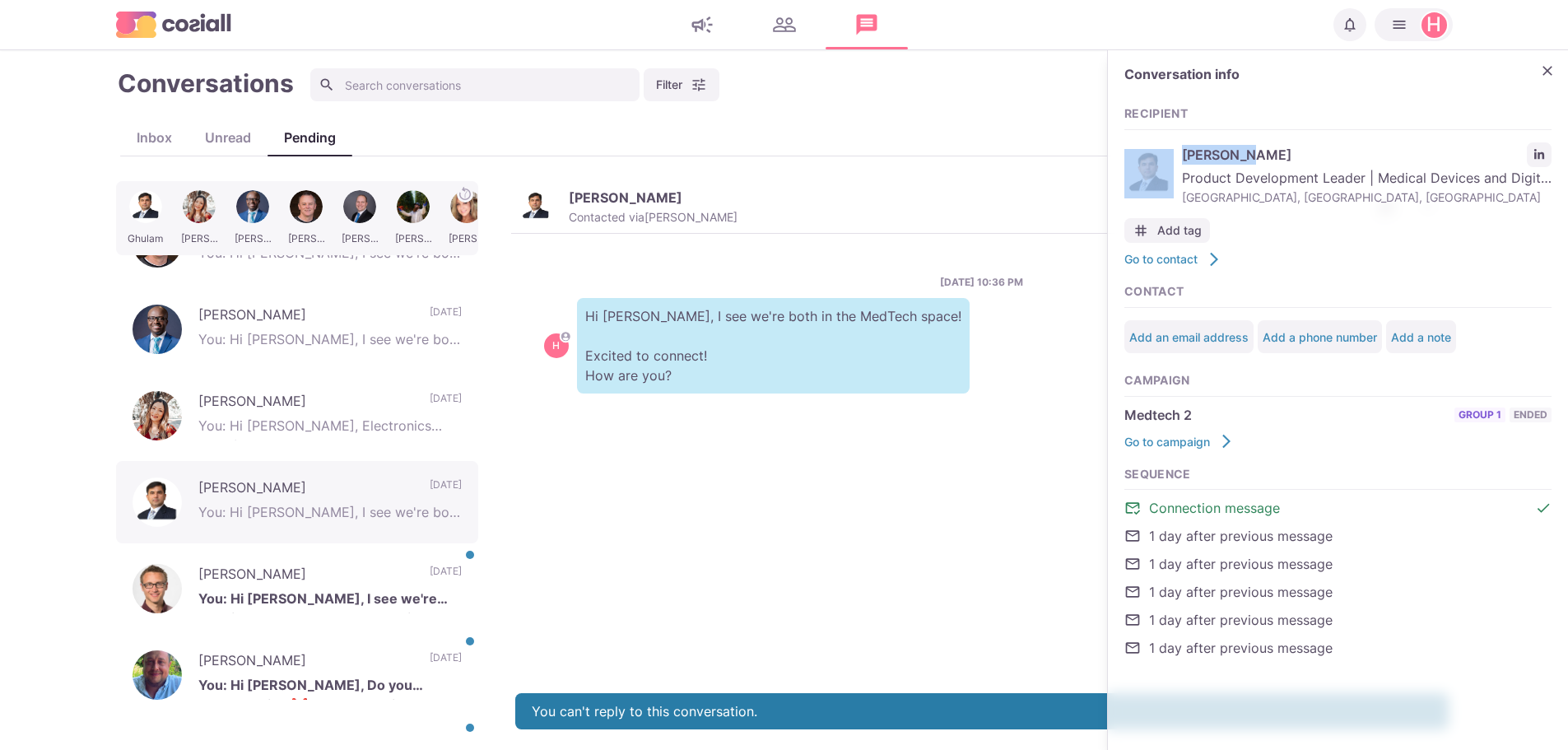
drag, startPoint x: 1252, startPoint y: 155, endPoint x: 1176, endPoint y: 156, distance: 76.0
click at [1176, 156] on div "[PERSON_NAME] Product Development Leader | Medical Devices and Digital Health |…" at bounding box center [1338, 174] width 427 height 72
copy div "[PERSON_NAME]"
click at [1216, 179] on span "Product Development Leader | Medical Devices and Digital Health | Regulatory St…" at bounding box center [1366, 178] width 370 height 20
click at [1544, 158] on icon "LinkedIn profile link" at bounding box center [1540, 154] width 10 height 10
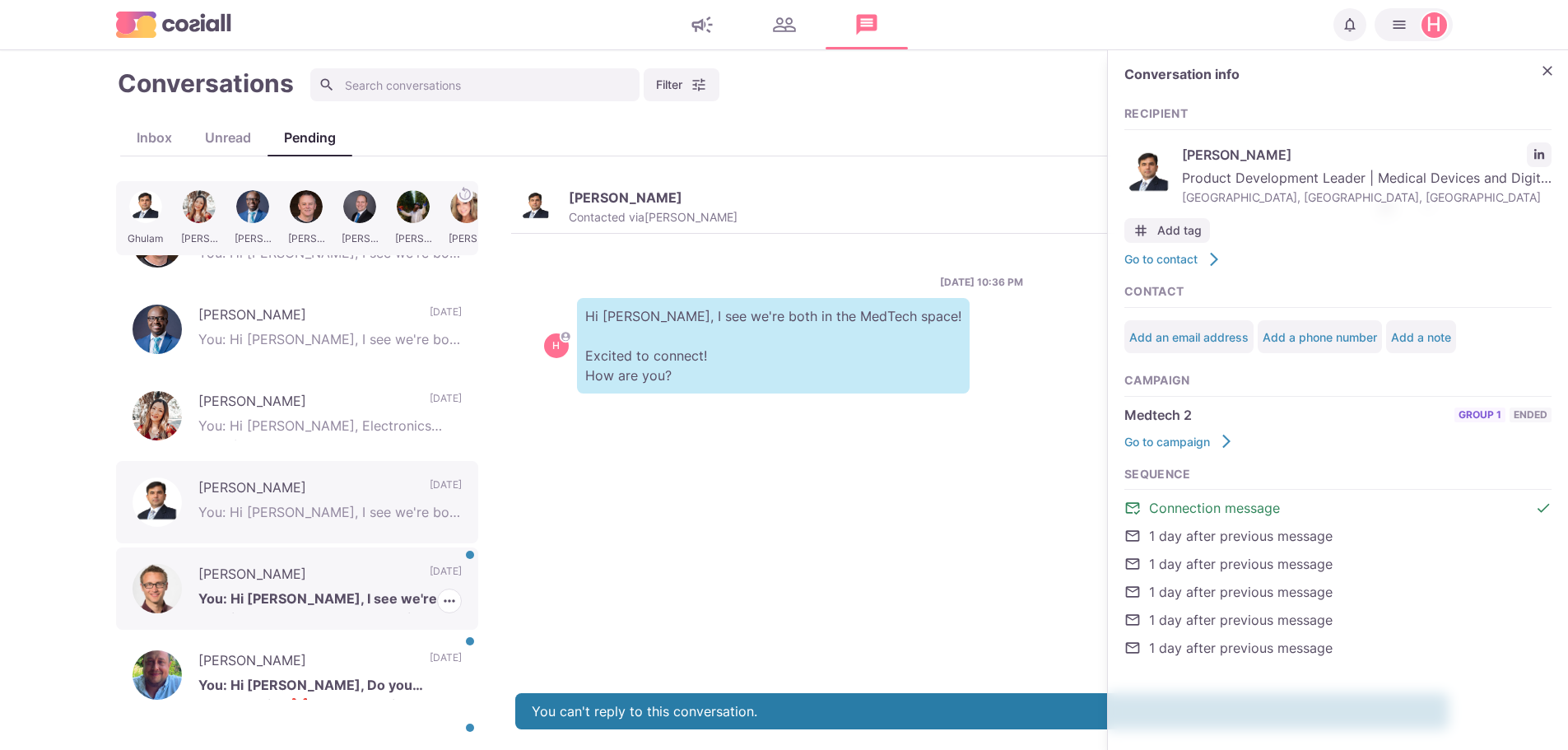
click at [225, 580] on p "[PERSON_NAME]" at bounding box center [306, 576] width 215 height 25
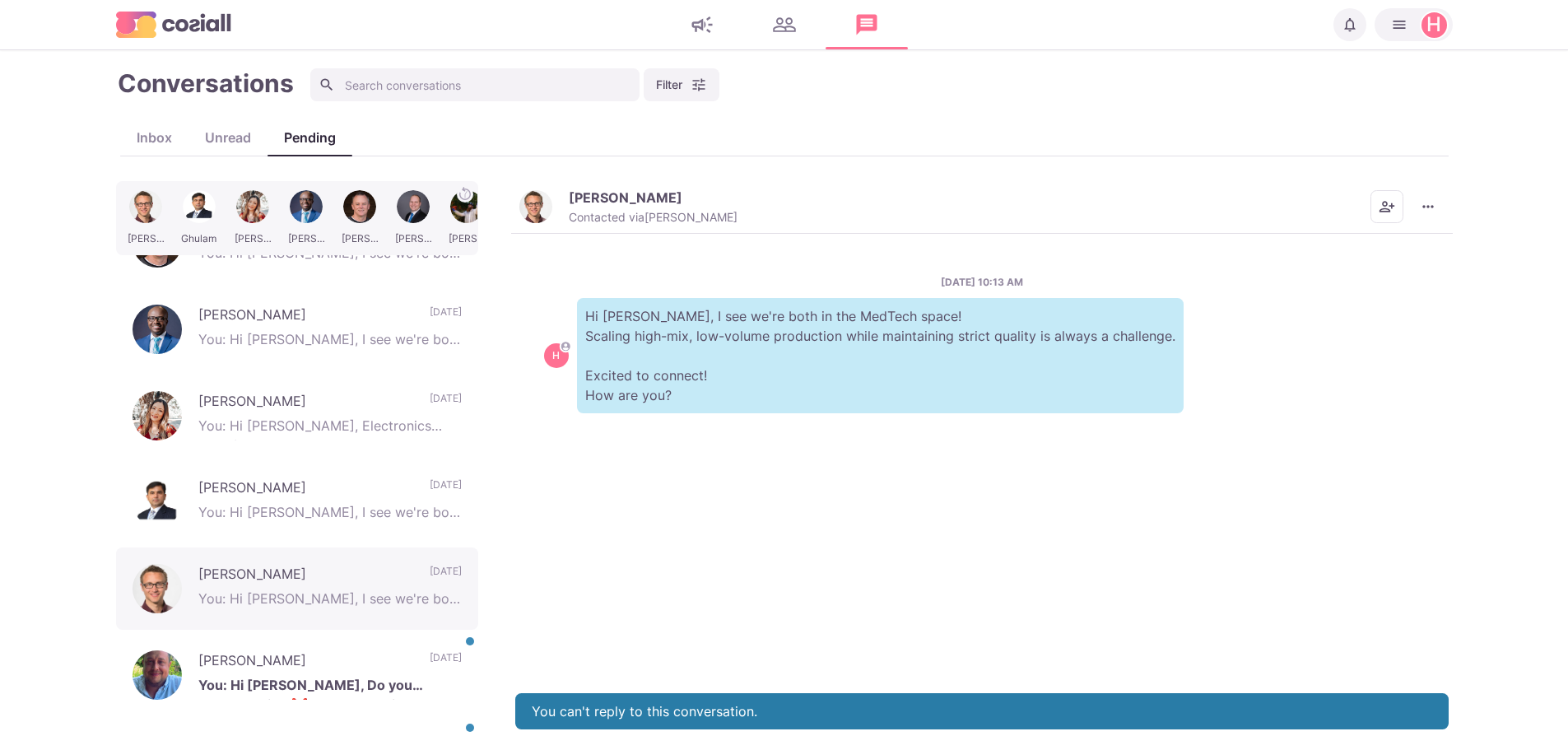
click at [639, 201] on p "[PERSON_NAME]" at bounding box center [625, 197] width 114 height 16
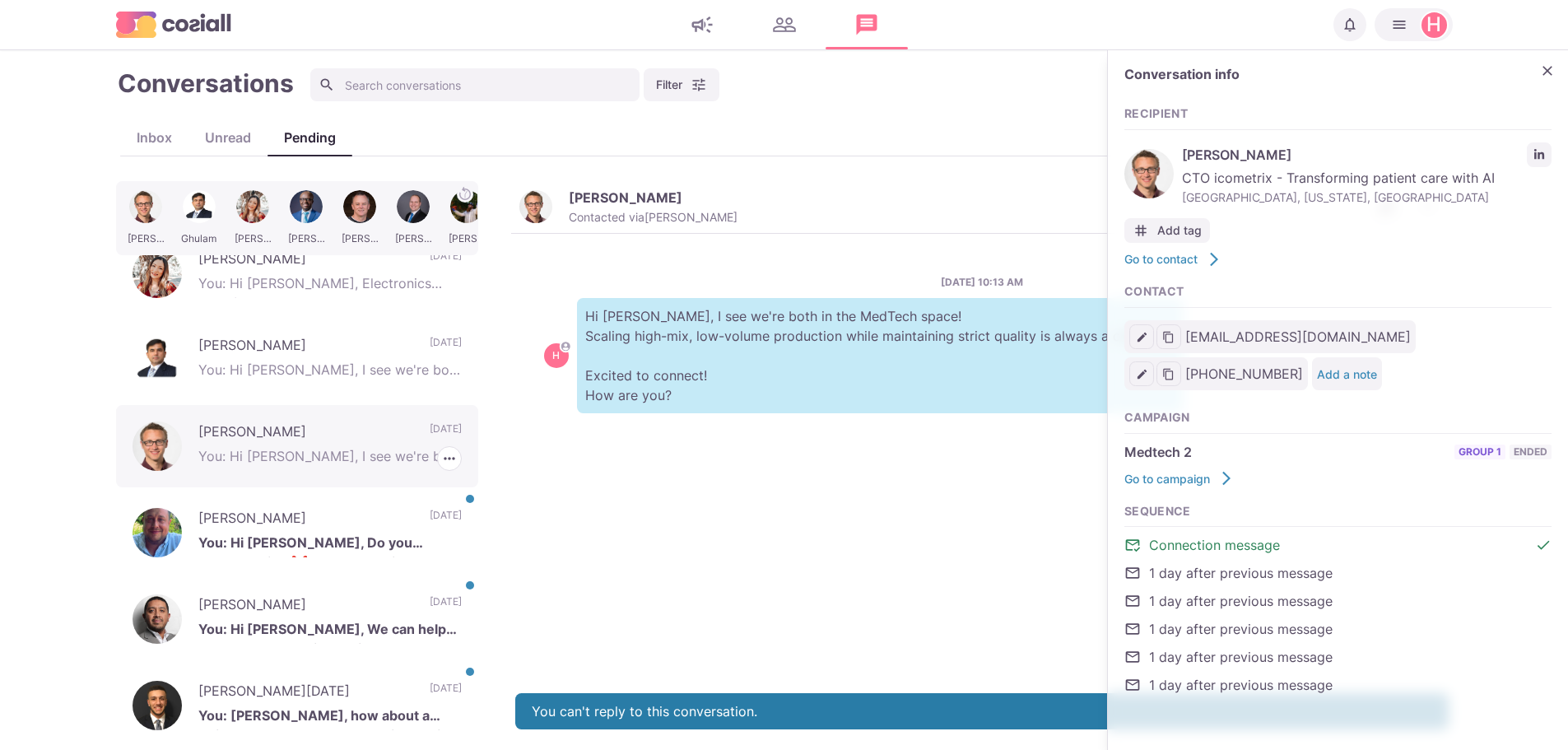
scroll to position [577, 0]
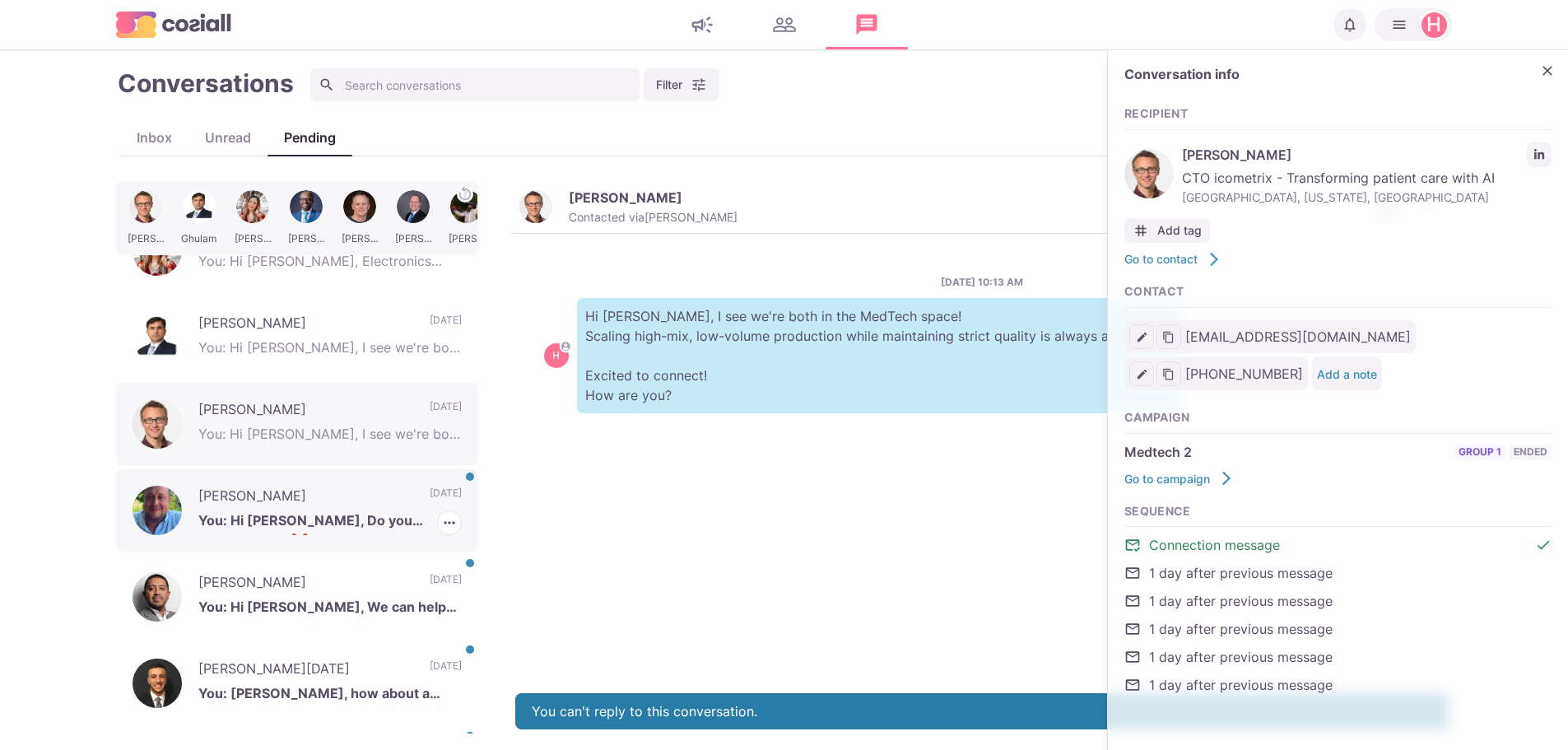
click at [229, 500] on p "[PERSON_NAME]" at bounding box center [306, 498] width 215 height 25
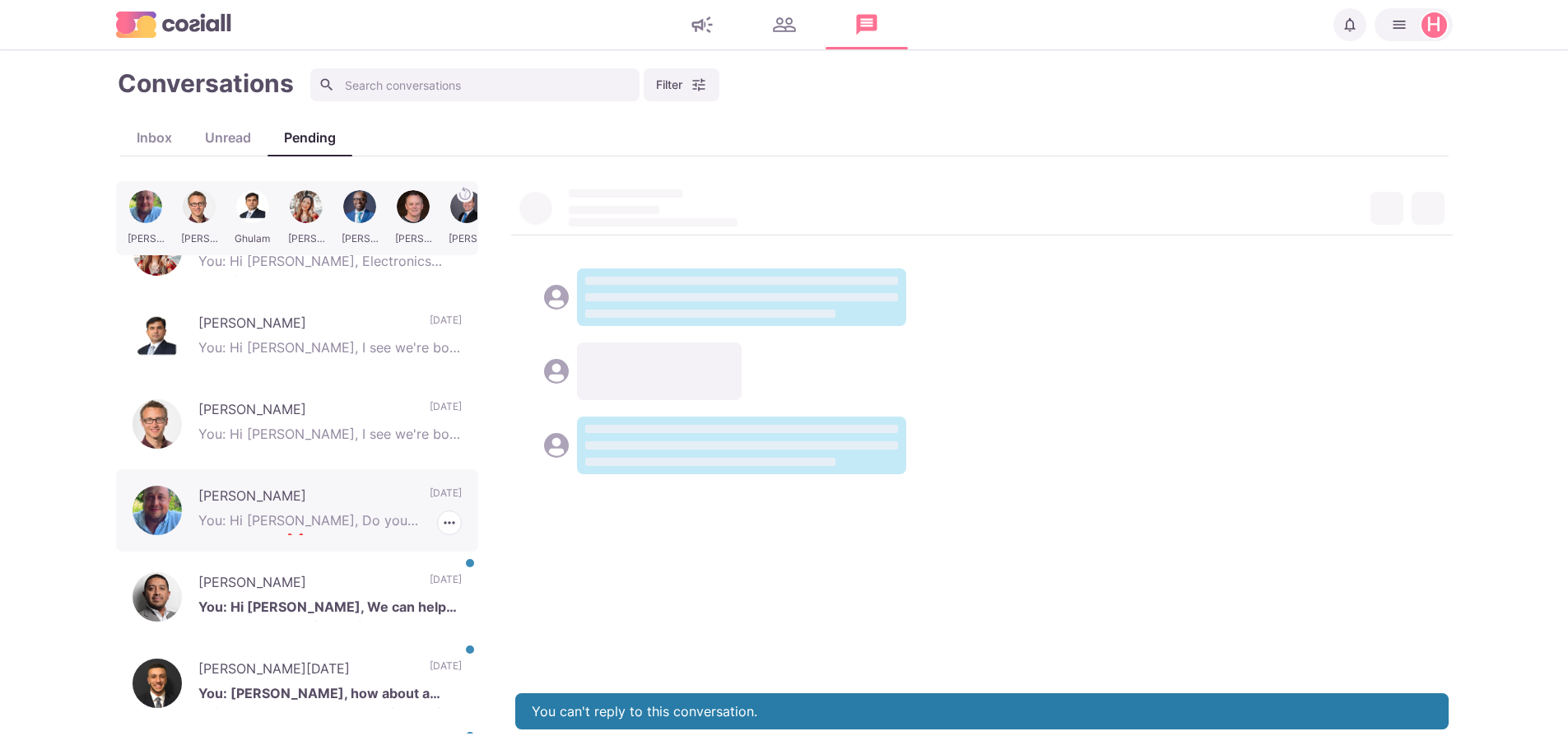
scroll to position [108, 0]
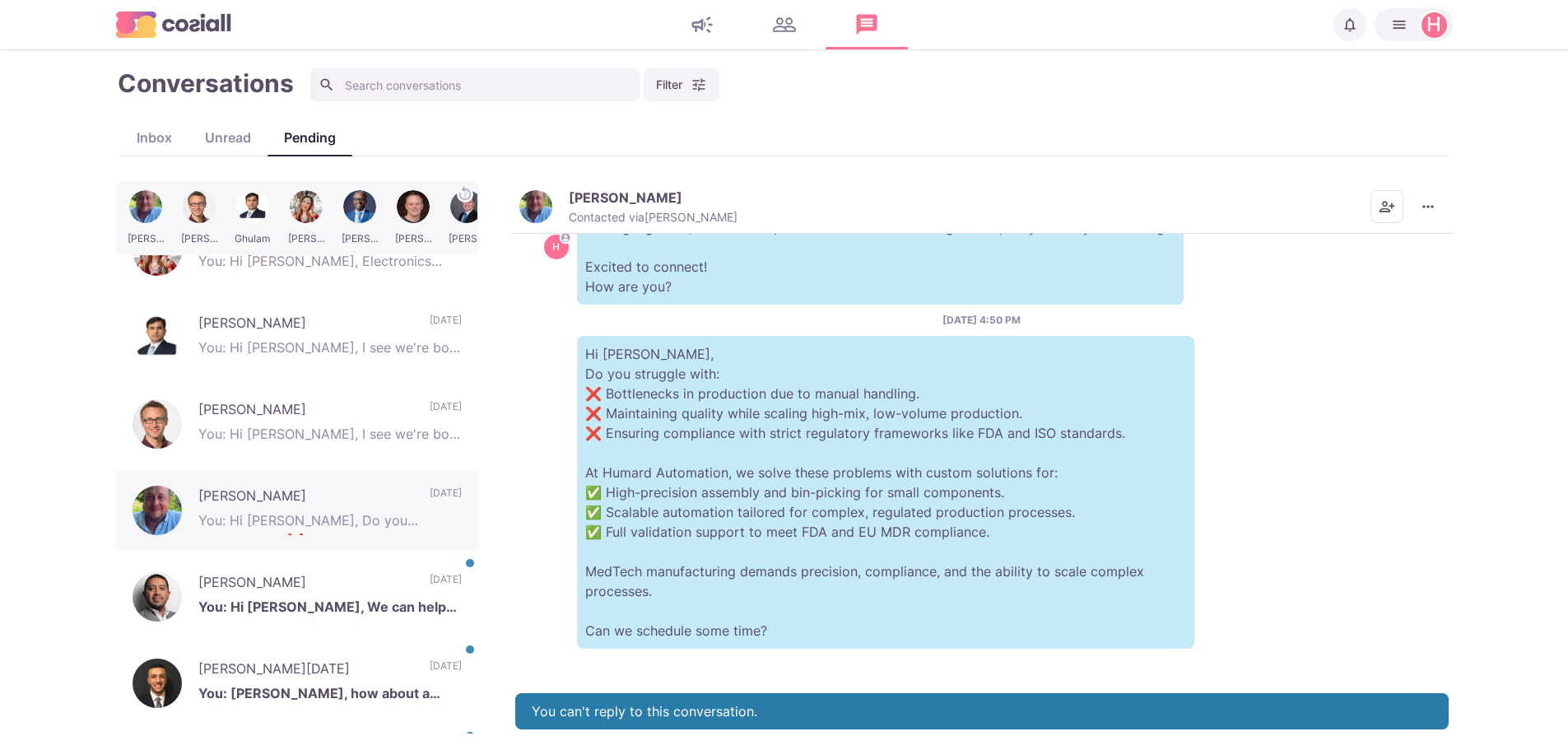
click at [614, 202] on p "[PERSON_NAME]" at bounding box center [625, 197] width 114 height 16
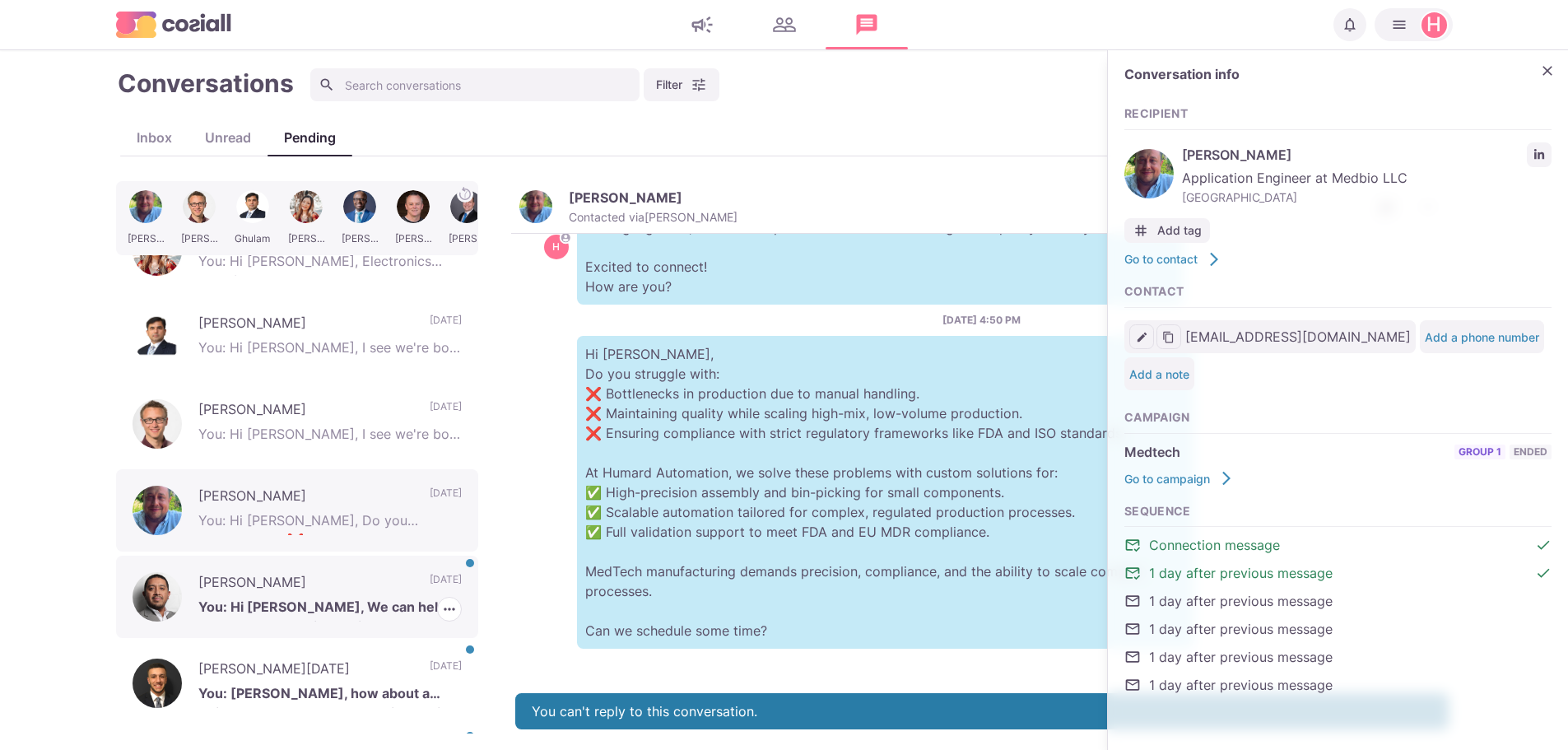
click at [232, 590] on p "[PERSON_NAME]" at bounding box center [306, 584] width 215 height 25
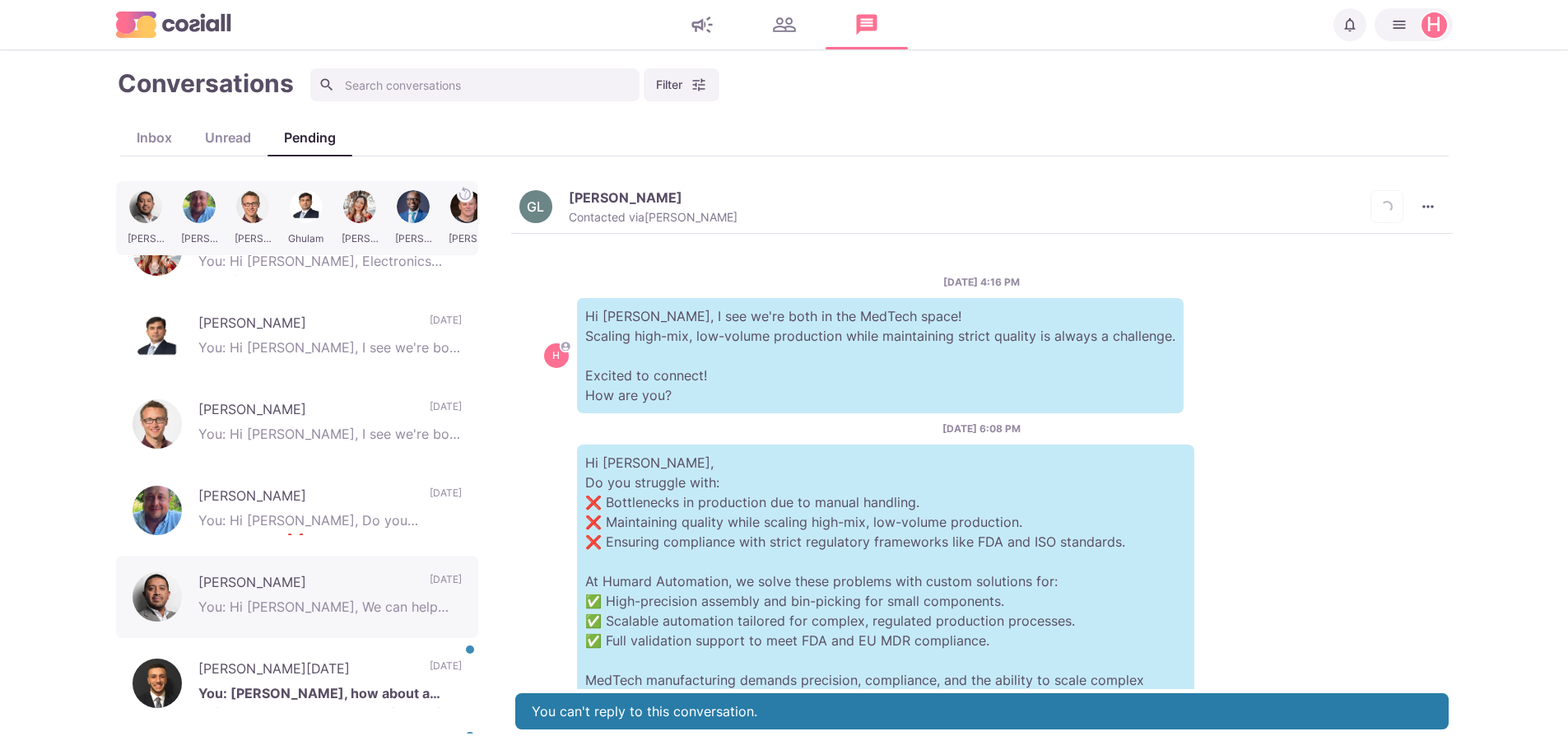
scroll to position [1003, 0]
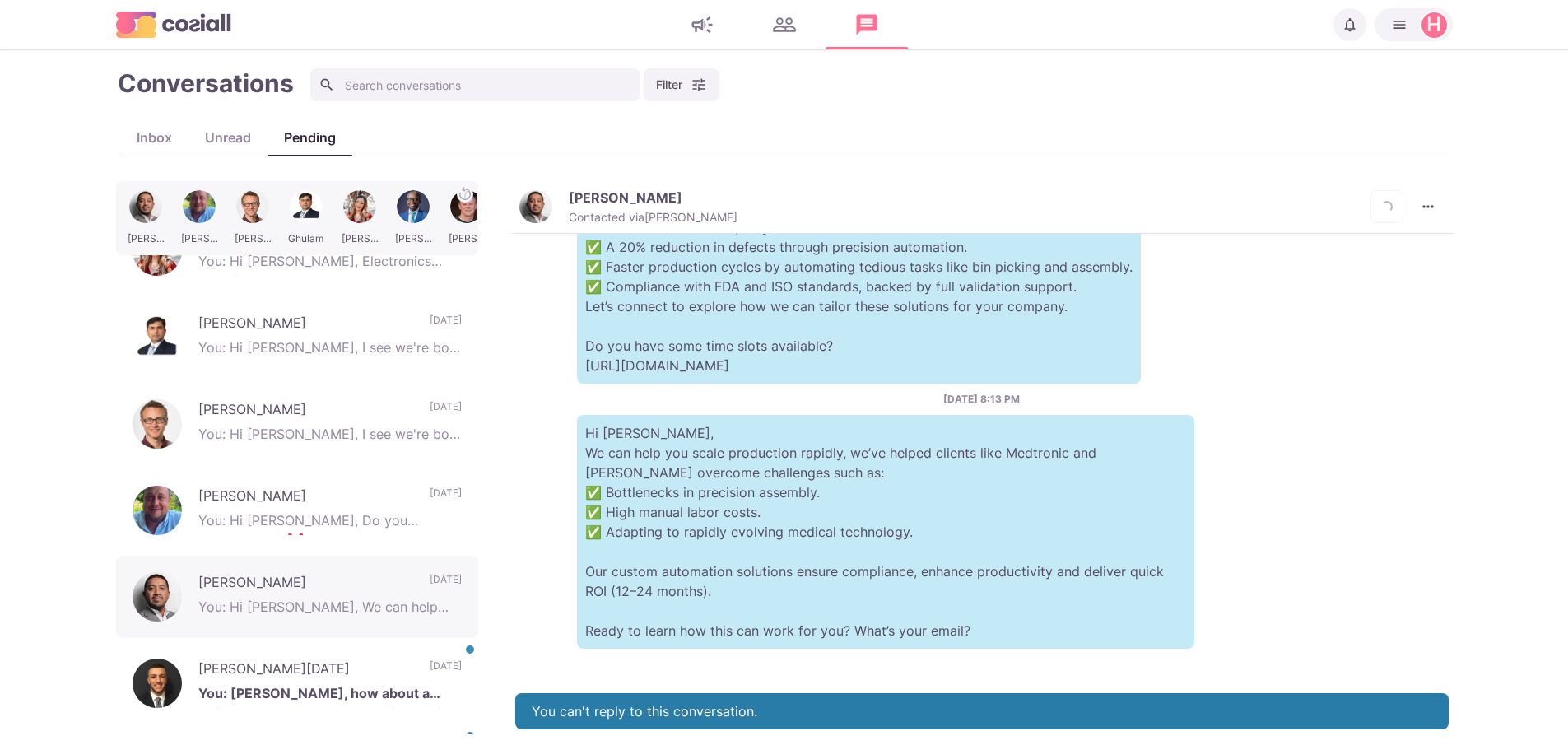
click at [620, 196] on p "[PERSON_NAME]" at bounding box center [625, 197] width 114 height 16
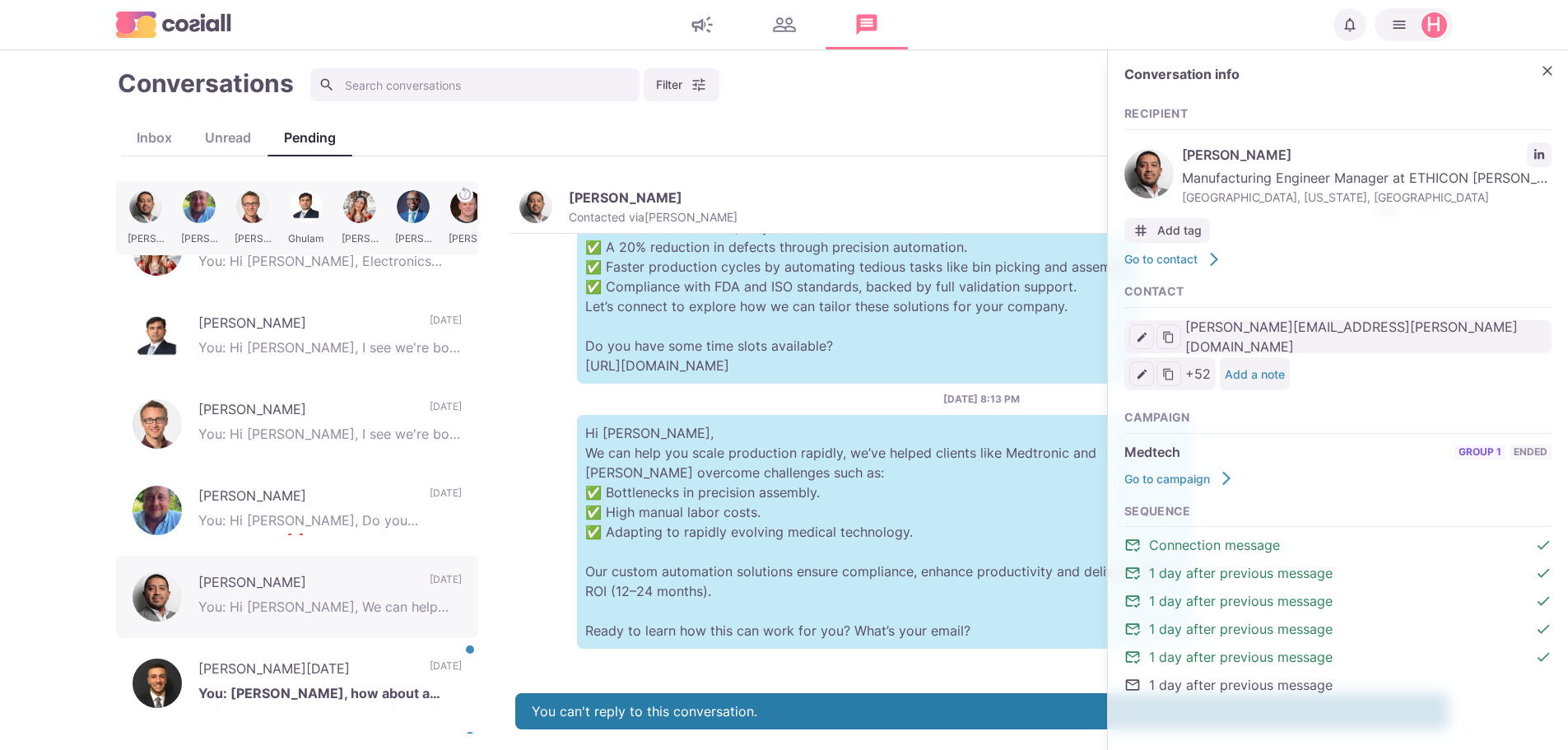
drag, startPoint x: 1289, startPoint y: 155, endPoint x: 1185, endPoint y: 161, distance: 104.2
click at [1185, 161] on span "[PERSON_NAME]" at bounding box center [1350, 155] width 336 height 20
copy span "[PERSON_NAME]"
click at [233, 668] on p "[PERSON_NAME][DATE]" at bounding box center [306, 671] width 215 height 25
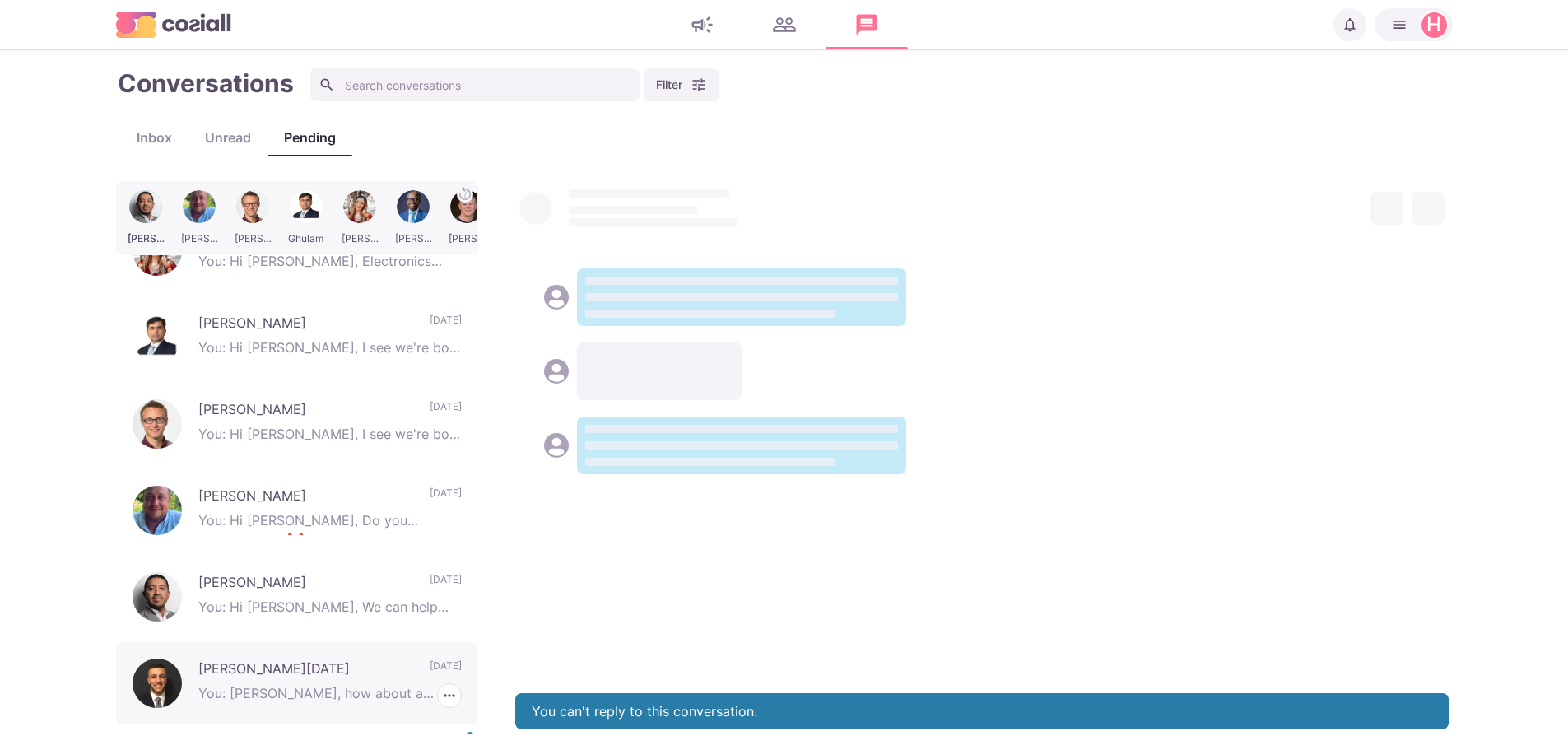
type textarea "x"
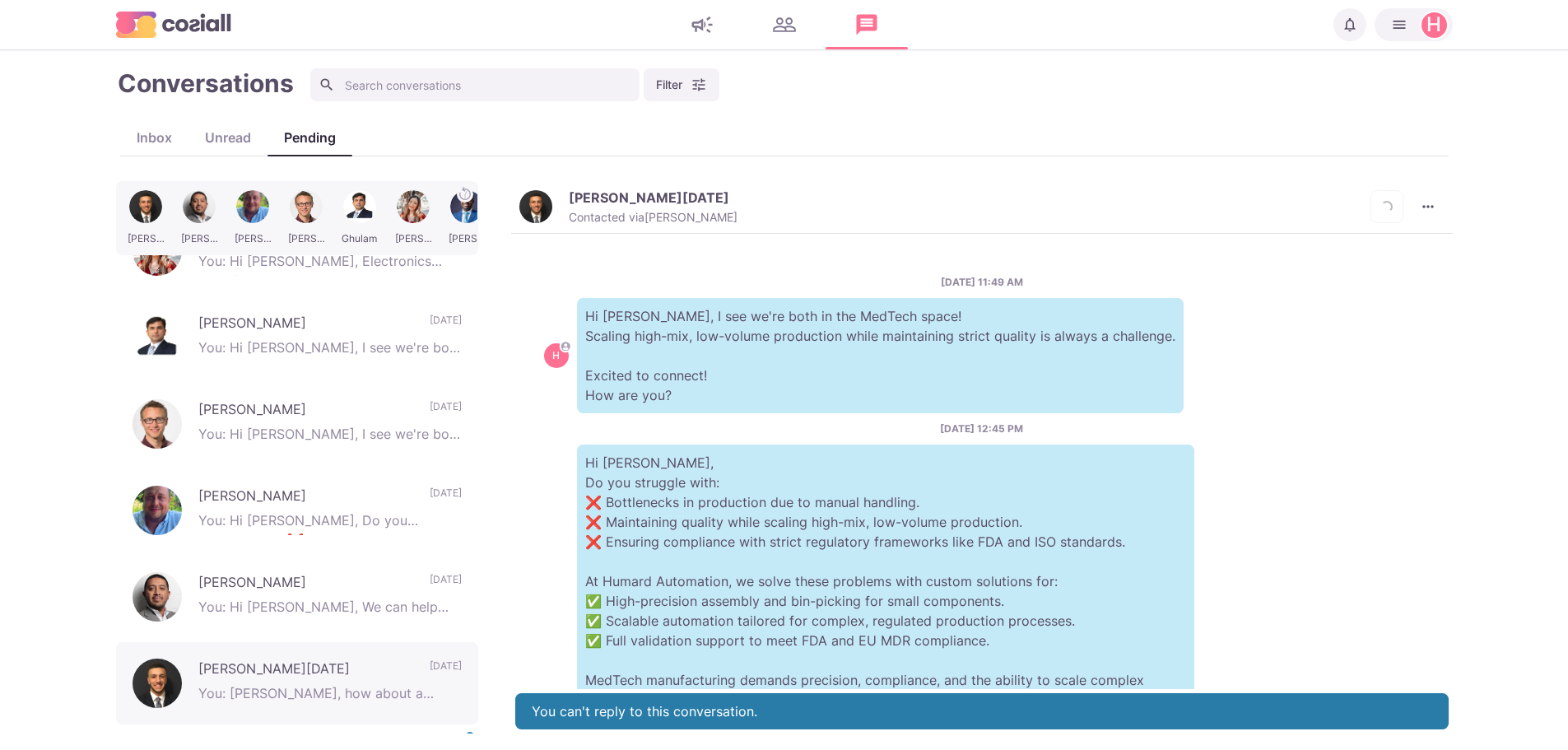
scroll to position [413, 0]
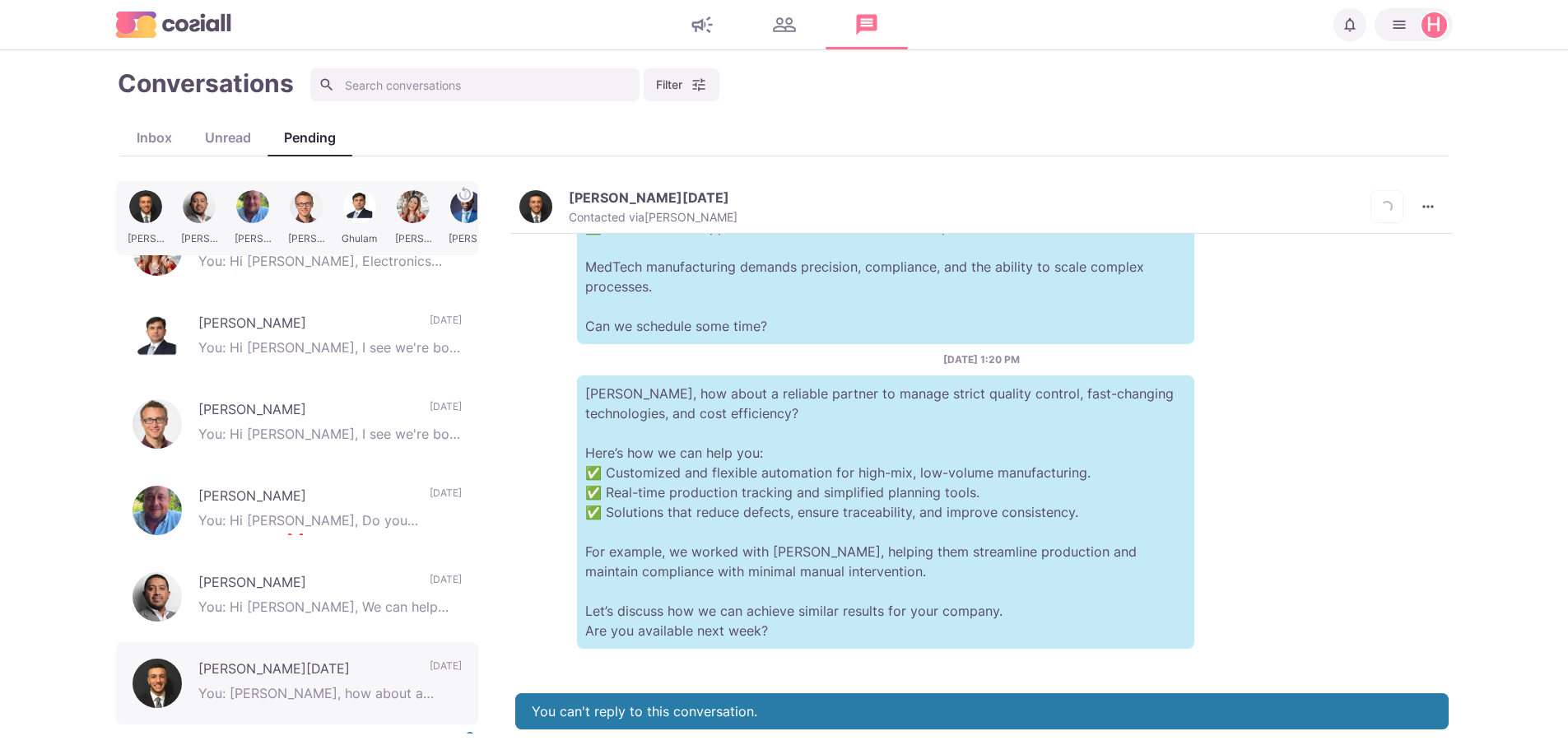
click at [613, 205] on p "[PERSON_NAME][DATE]" at bounding box center [649, 197] width 161 height 16
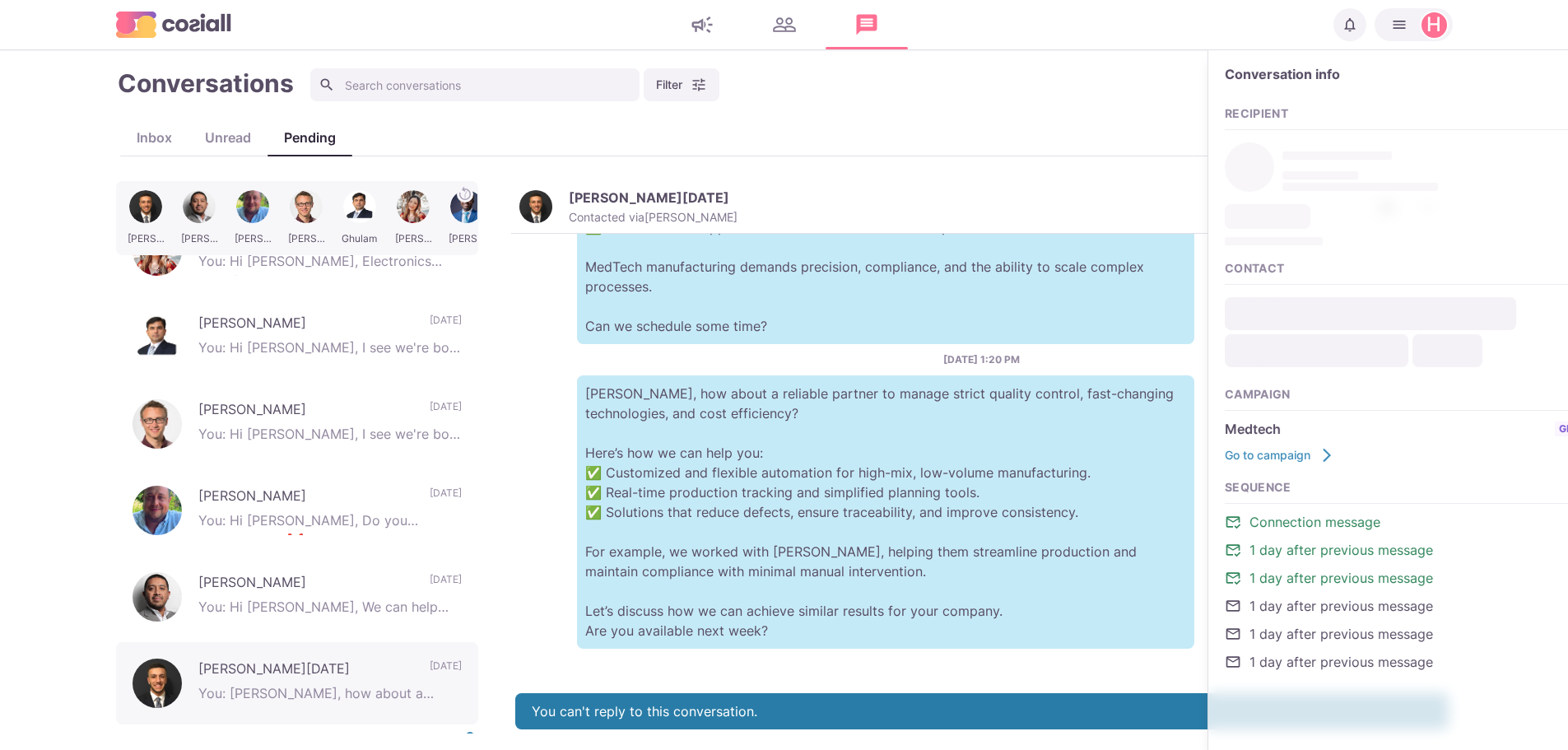
type input "[EMAIL_ADDRESS][DOMAIN_NAME]"
type input "9735634563"
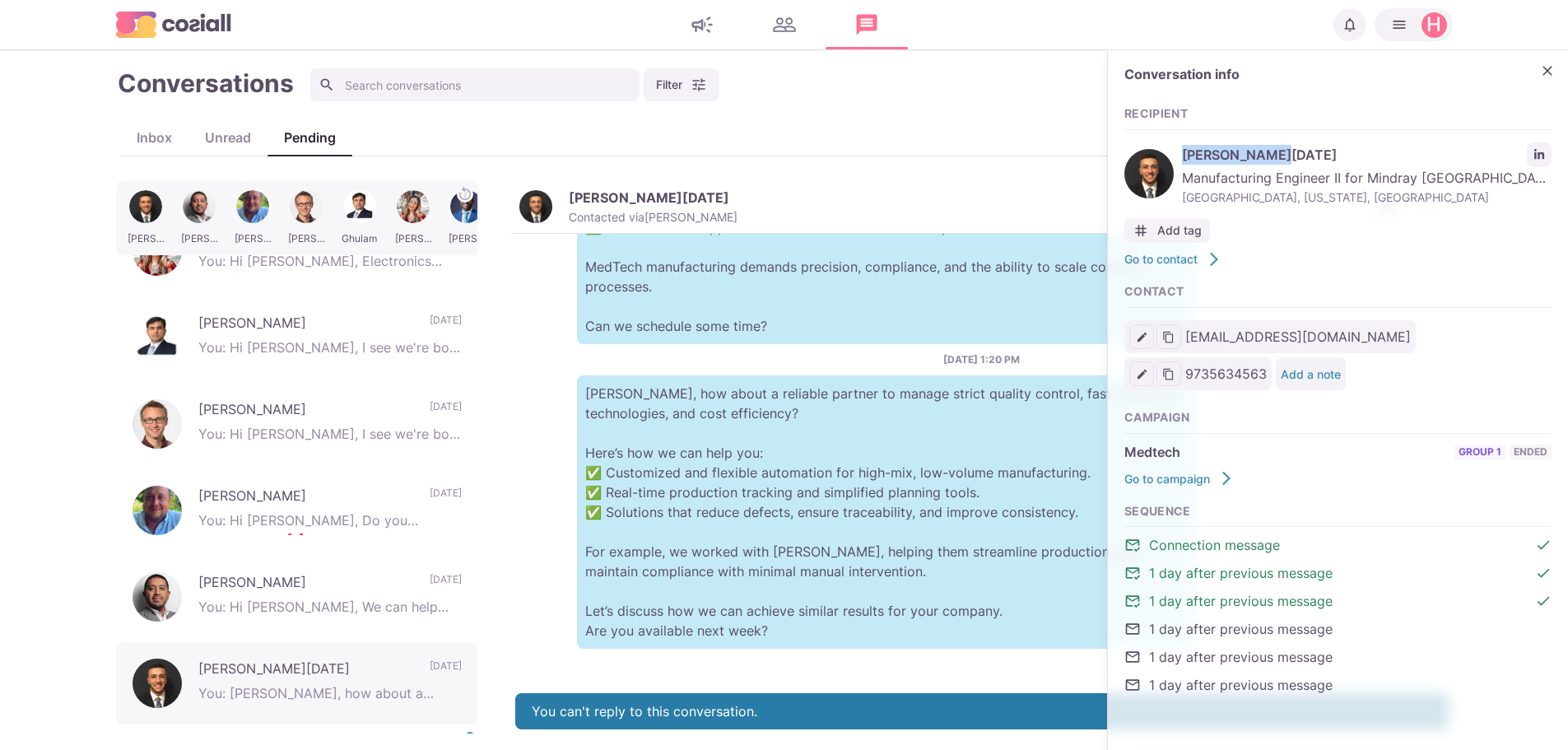
drag, startPoint x: 1272, startPoint y: 151, endPoint x: 1186, endPoint y: 155, distance: 86.1
click at [1186, 155] on span "[PERSON_NAME][DATE]" at bounding box center [1350, 155] width 336 height 20
copy span "[PERSON_NAME][DATE]"
click at [1542, 70] on icon "Close" at bounding box center [1547, 70] width 16 height 16
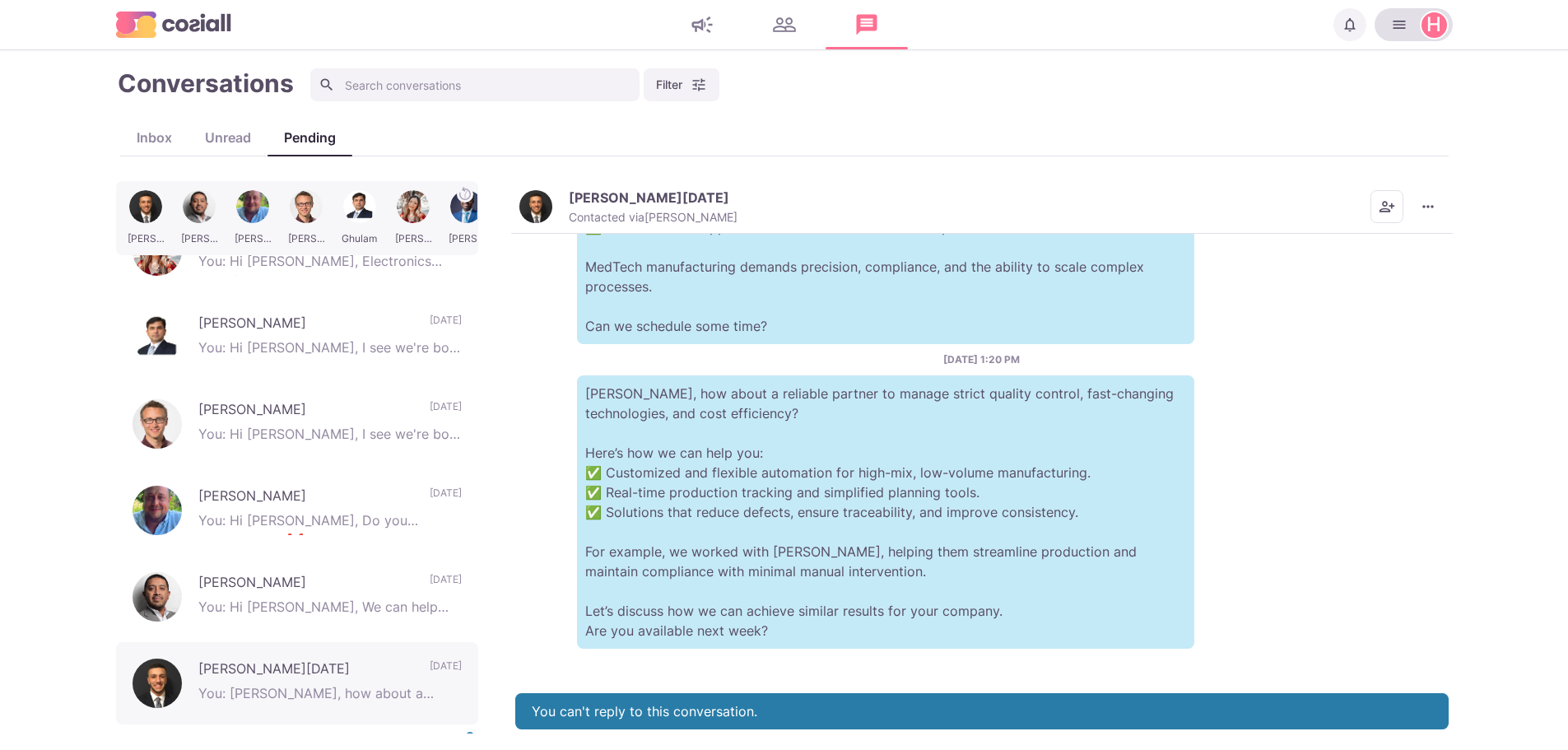
click at [1401, 25] on icon "button" at bounding box center [1399, 25] width 12 height 9
click at [1355, 255] on button "Log out" at bounding box center [1413, 260] width 204 height 41
